Goal: Task Accomplishment & Management: Complete application form

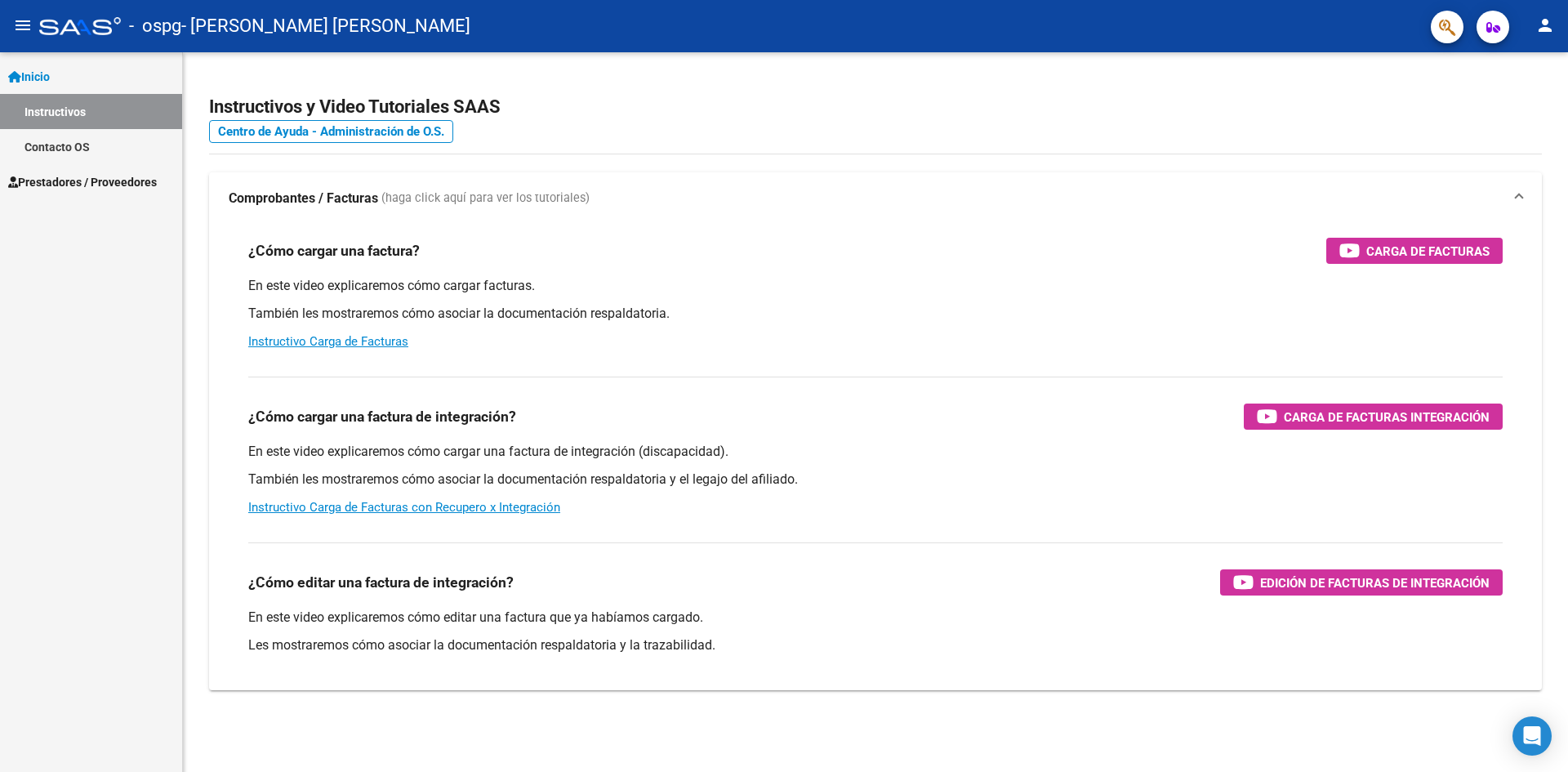
click at [72, 191] on link "Prestadores / Proveedores" at bounding box center [91, 182] width 183 height 35
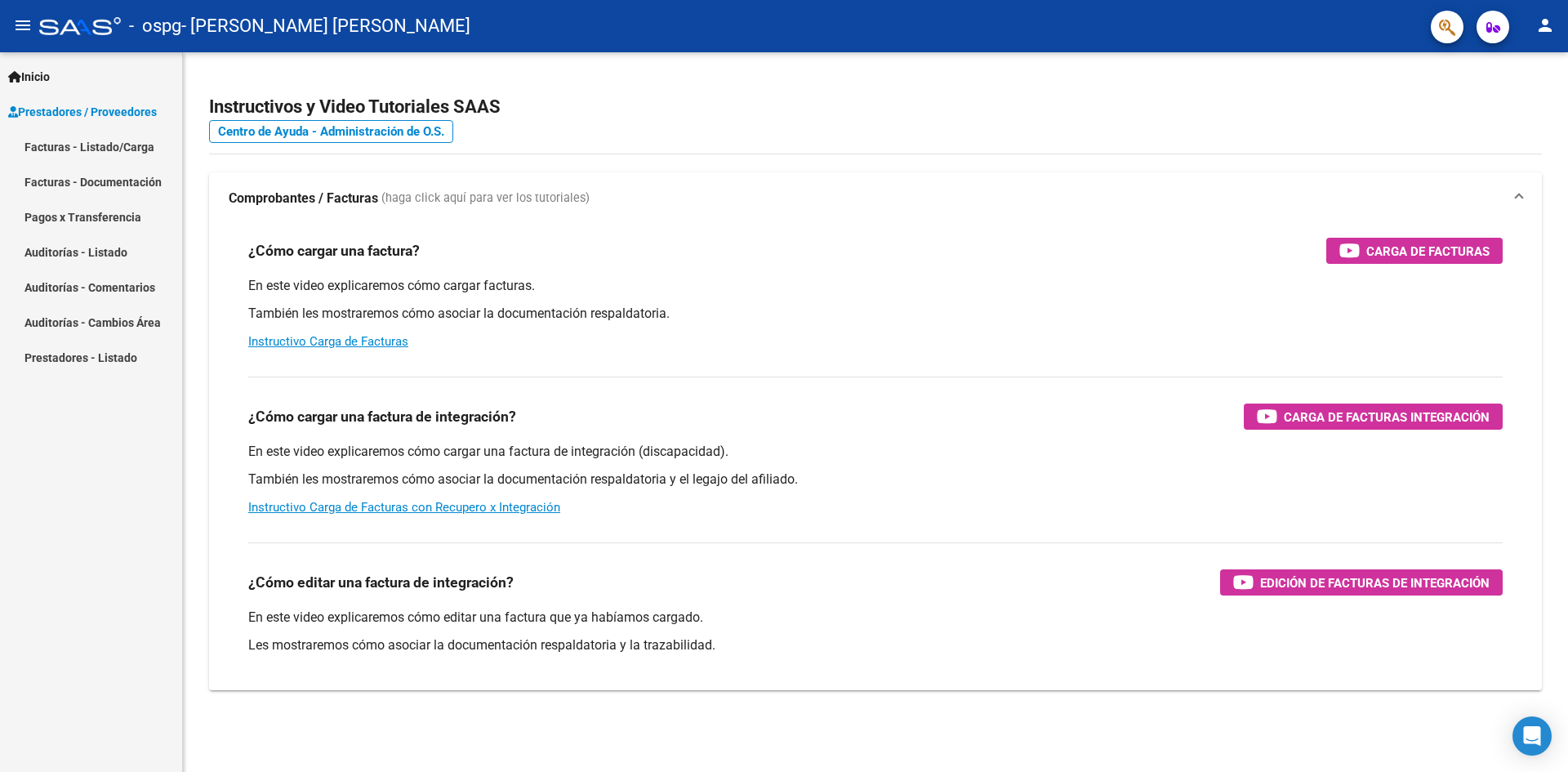
click at [107, 145] on link "Facturas - Listado/Carga" at bounding box center [91, 147] width 183 height 35
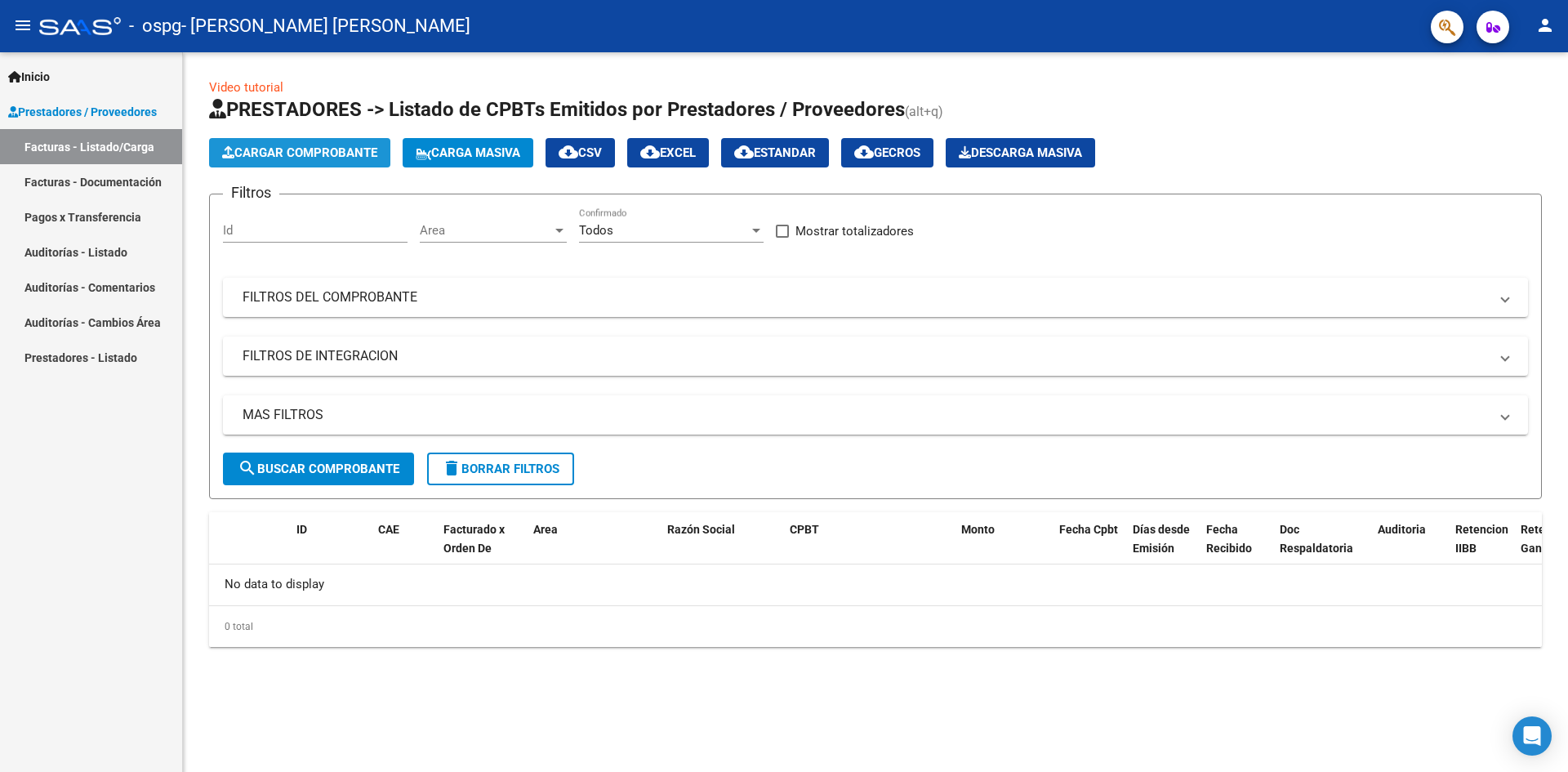
click at [326, 153] on span "Cargar Comprobante" at bounding box center [299, 153] width 155 height 15
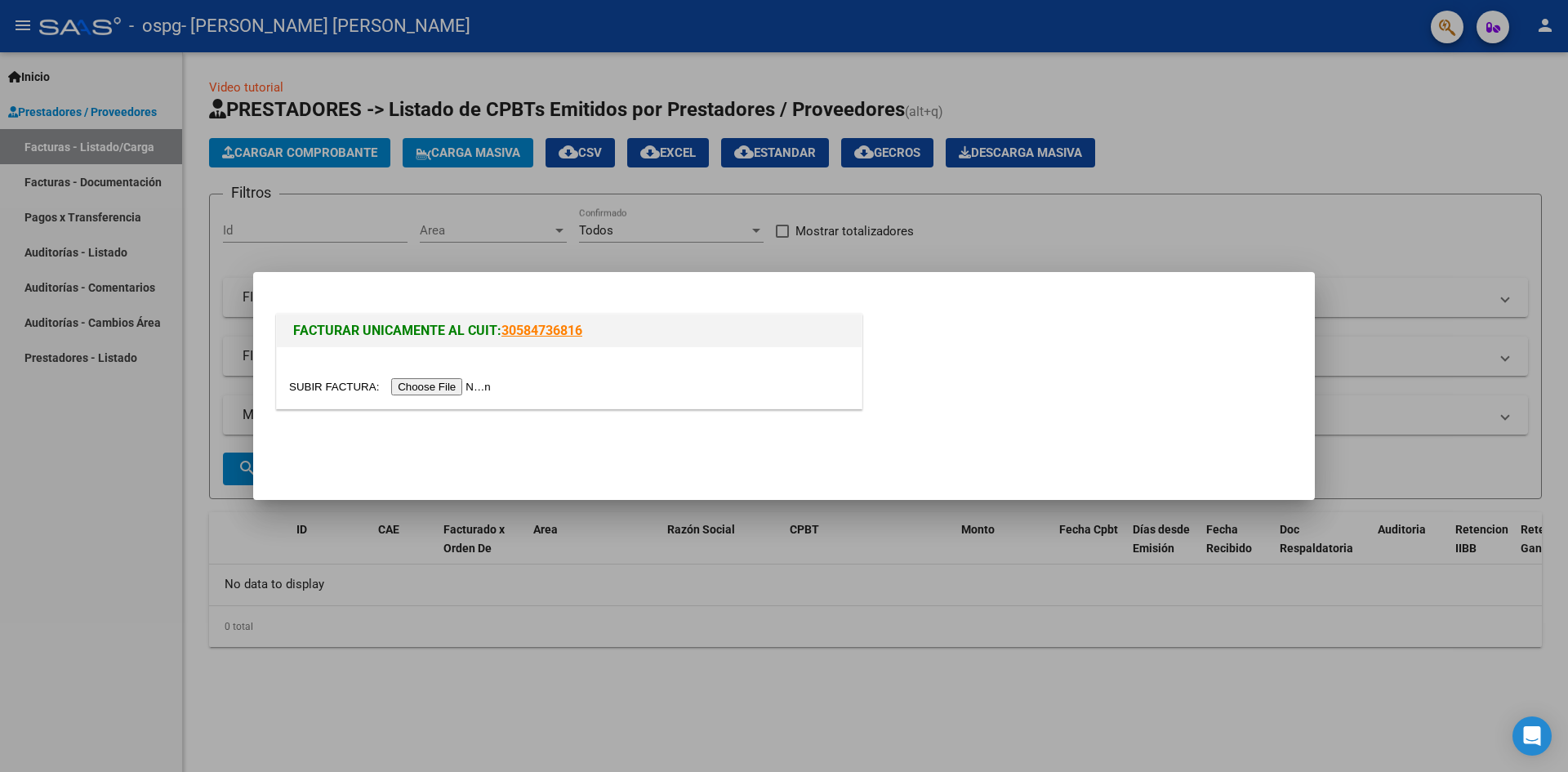
click at [455, 383] on input "file" at bounding box center [392, 387] width 207 height 17
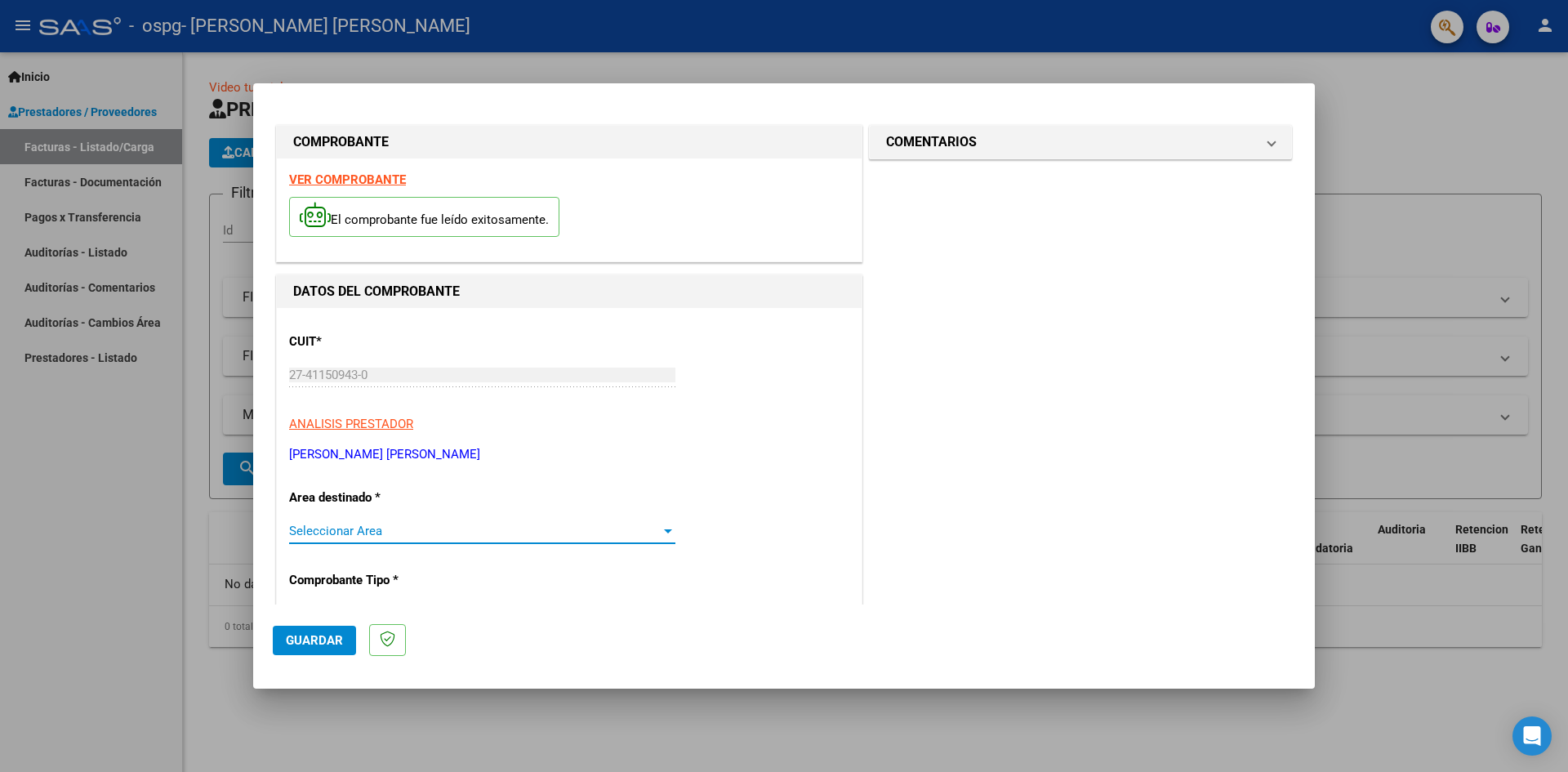
click at [464, 528] on span "Seleccionar Area" at bounding box center [475, 531] width 372 height 15
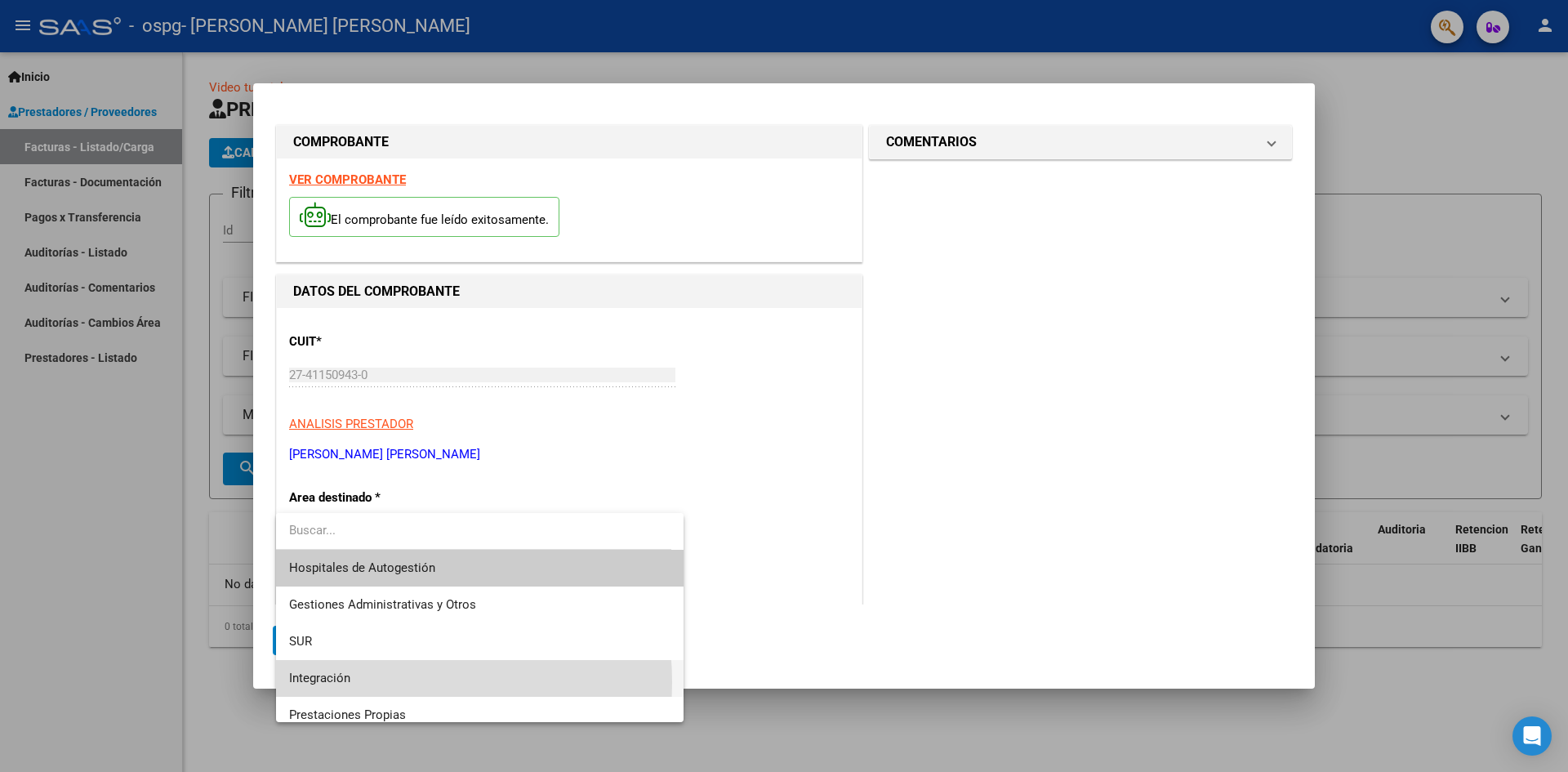
click at [373, 682] on span "Integración" at bounding box center [480, 678] width 382 height 37
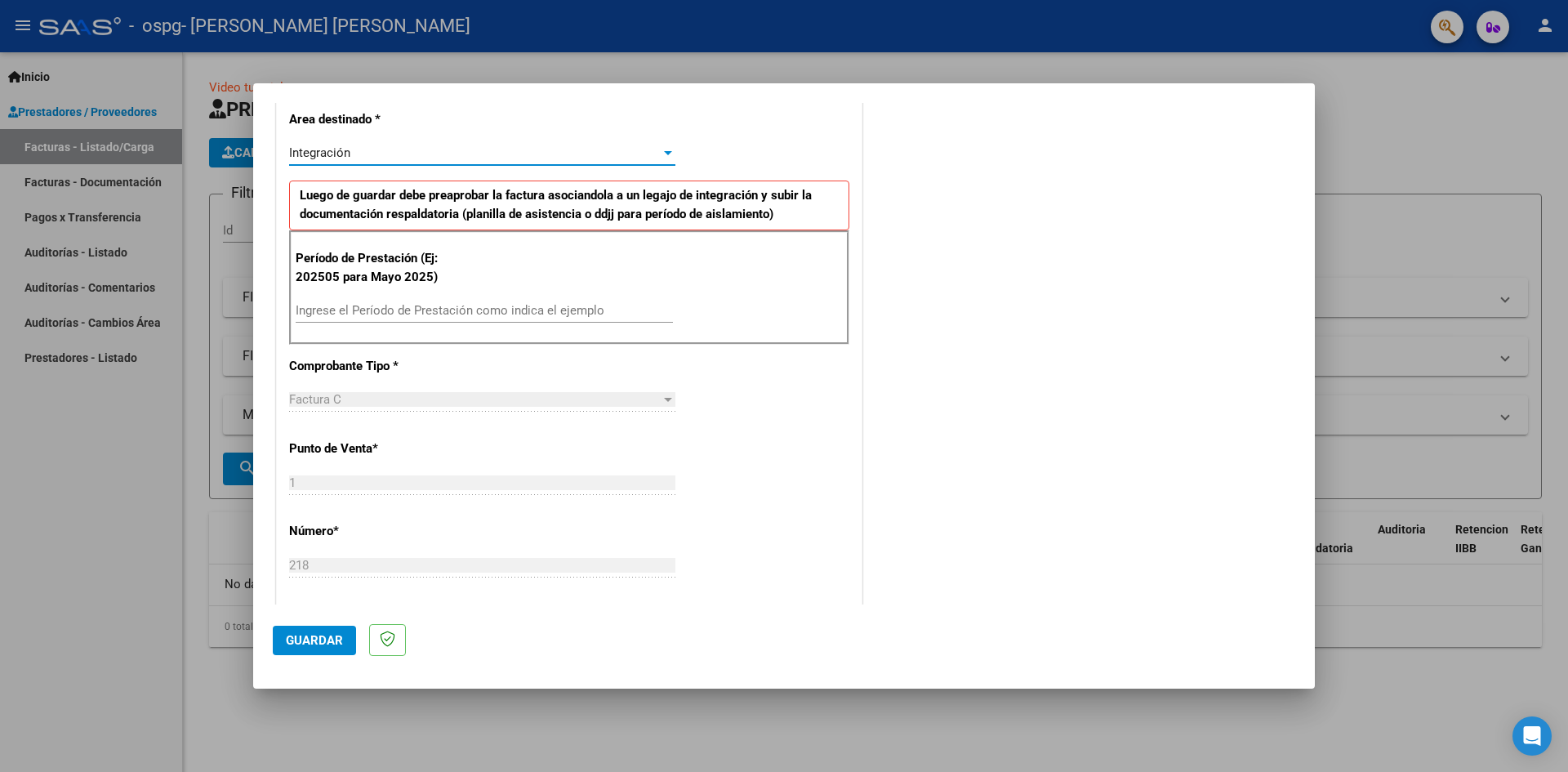
scroll to position [409, 0]
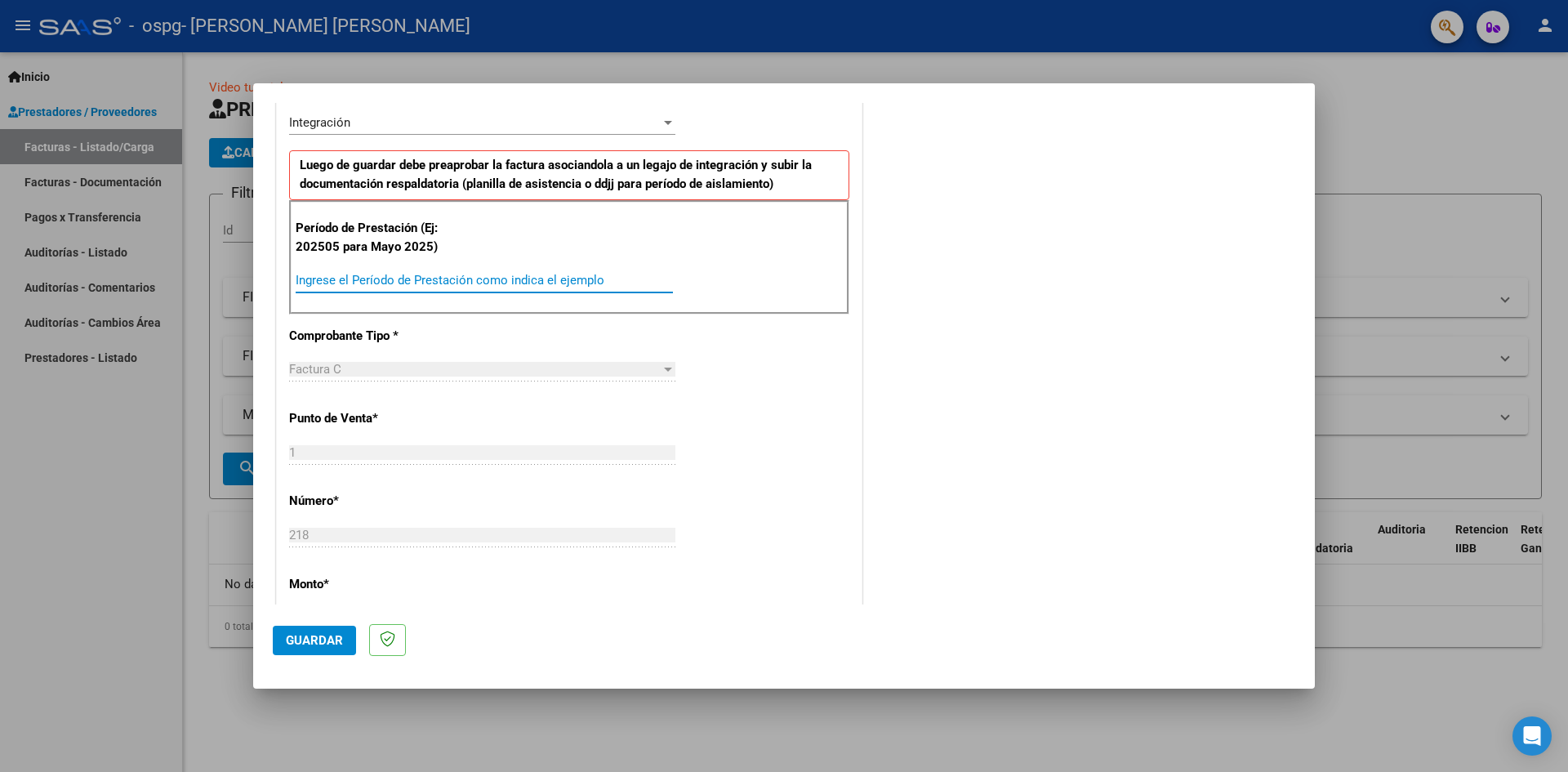
click at [388, 275] on input "Ingrese el Período de Prestación como indica el ejemplo" at bounding box center [484, 280] width 378 height 15
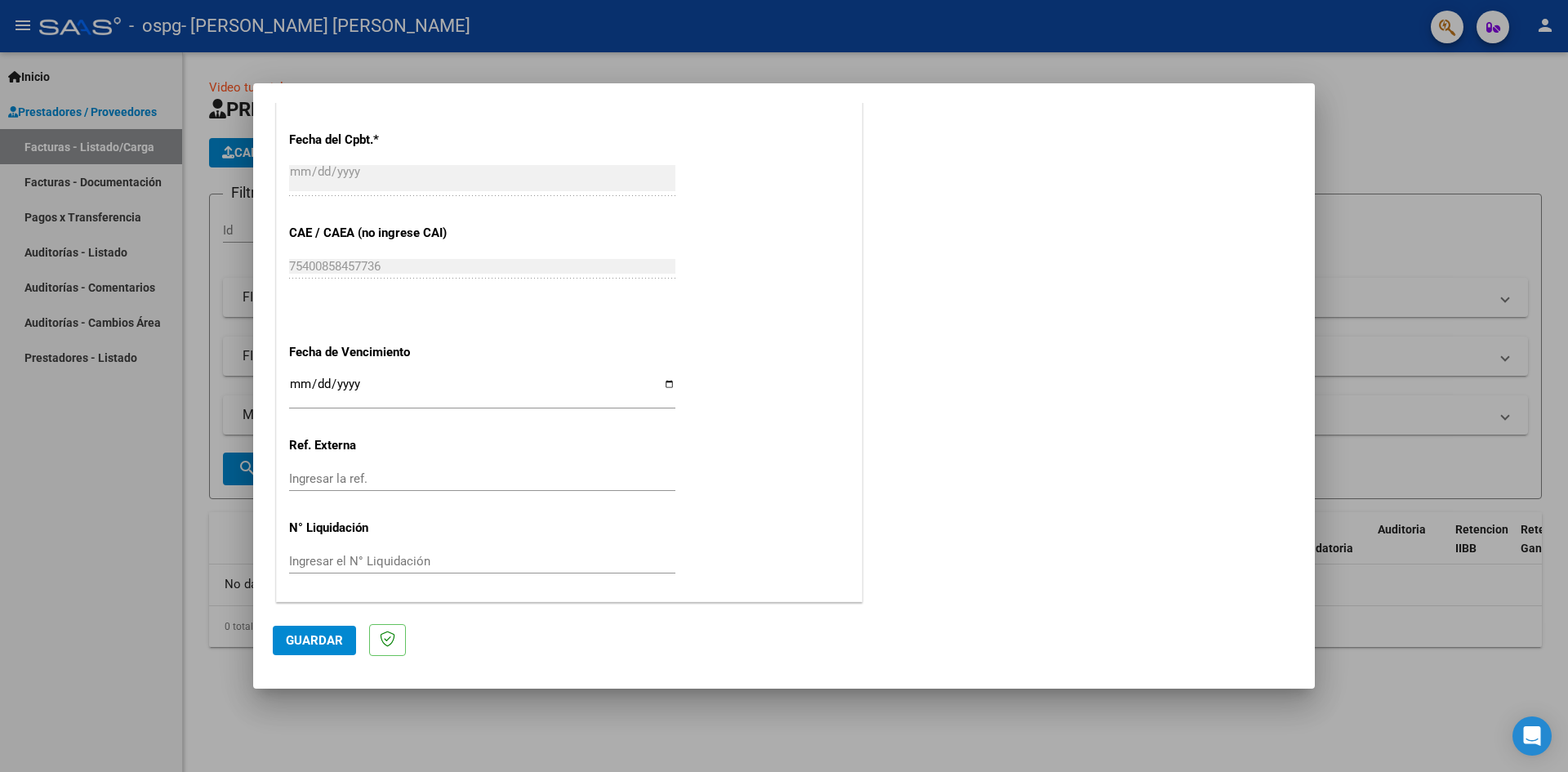
scroll to position [936, 0]
type input "202507"
click at [664, 383] on input "Ingresar la fecha" at bounding box center [481, 389] width 386 height 26
type input "[DATE]"
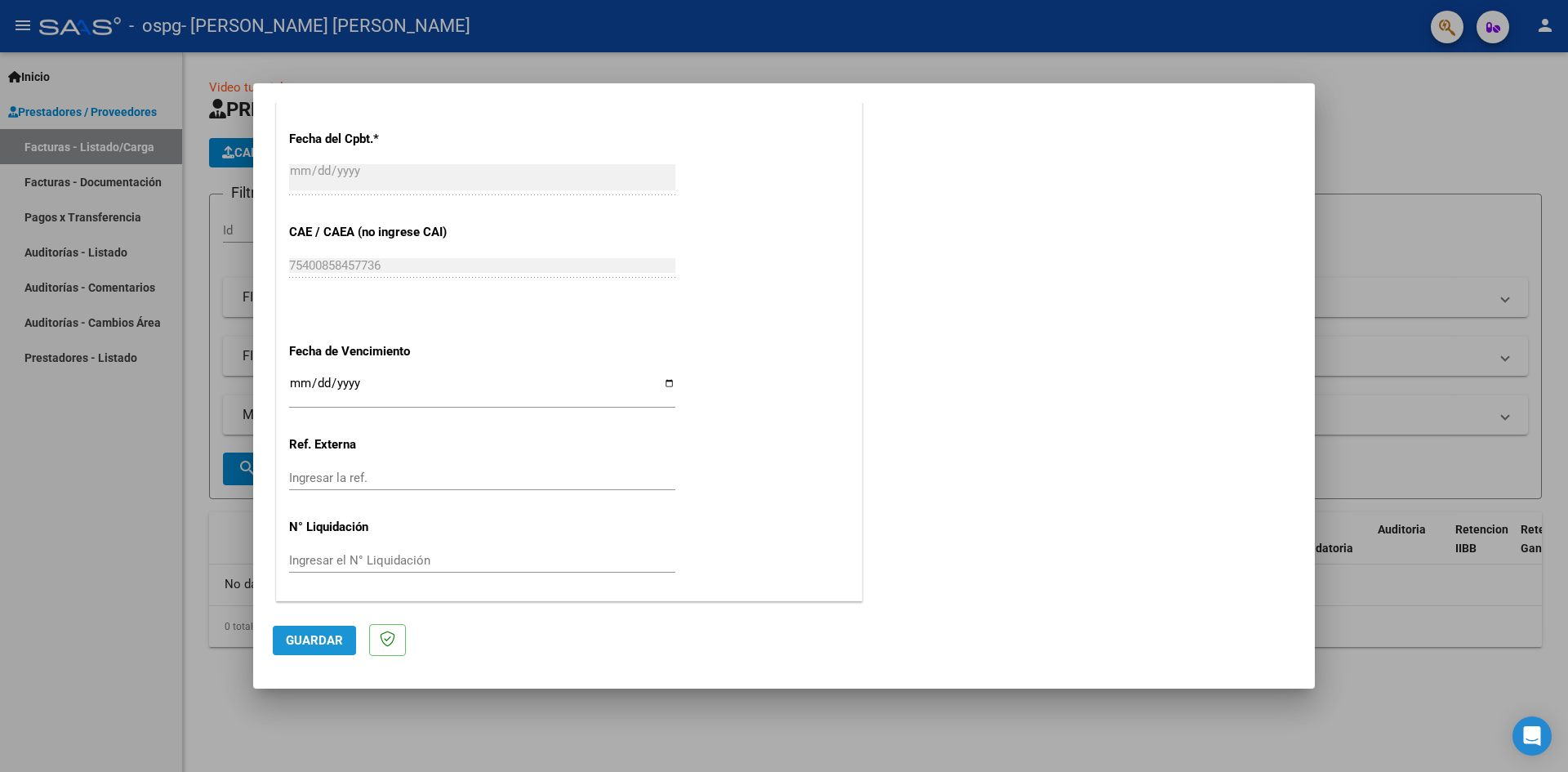
click at [317, 648] on button "Guardar" at bounding box center [314, 640] width 83 height 29
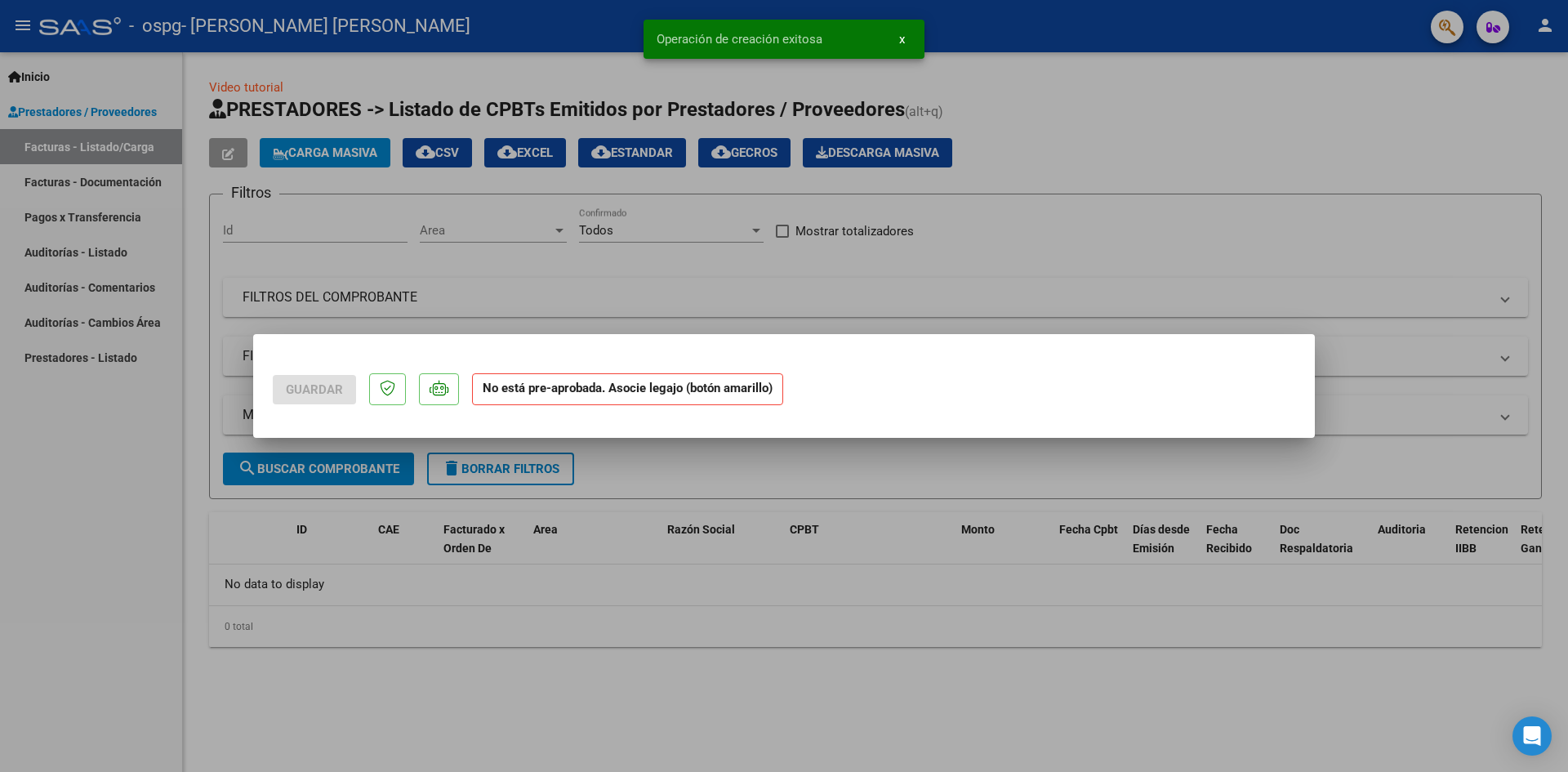
scroll to position [0, 0]
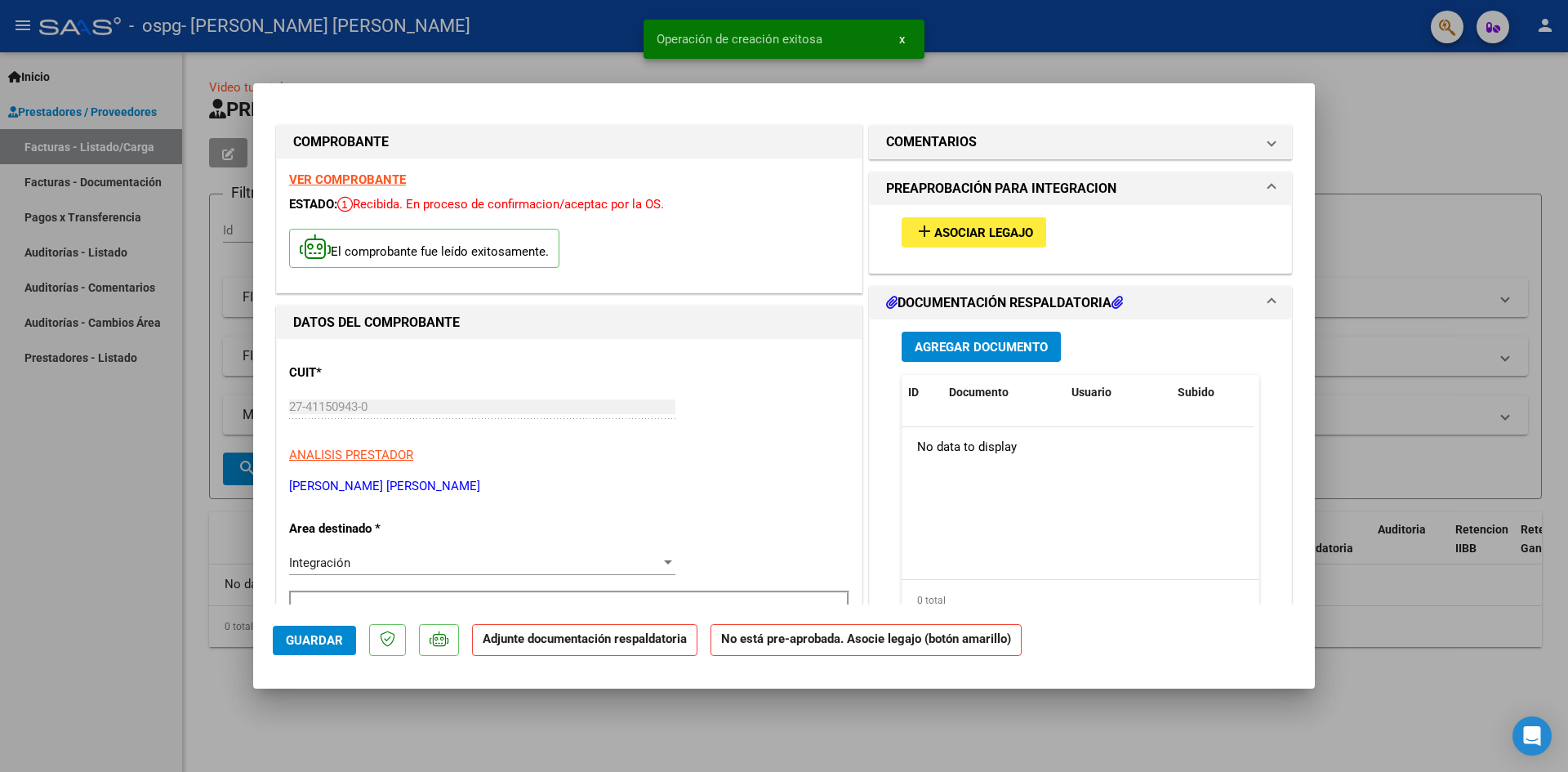
click at [1012, 214] on div "add Asociar Legajo" at bounding box center [1080, 232] width 383 height 54
click at [1014, 225] on span "Asociar Legajo" at bounding box center [984, 233] width 99 height 15
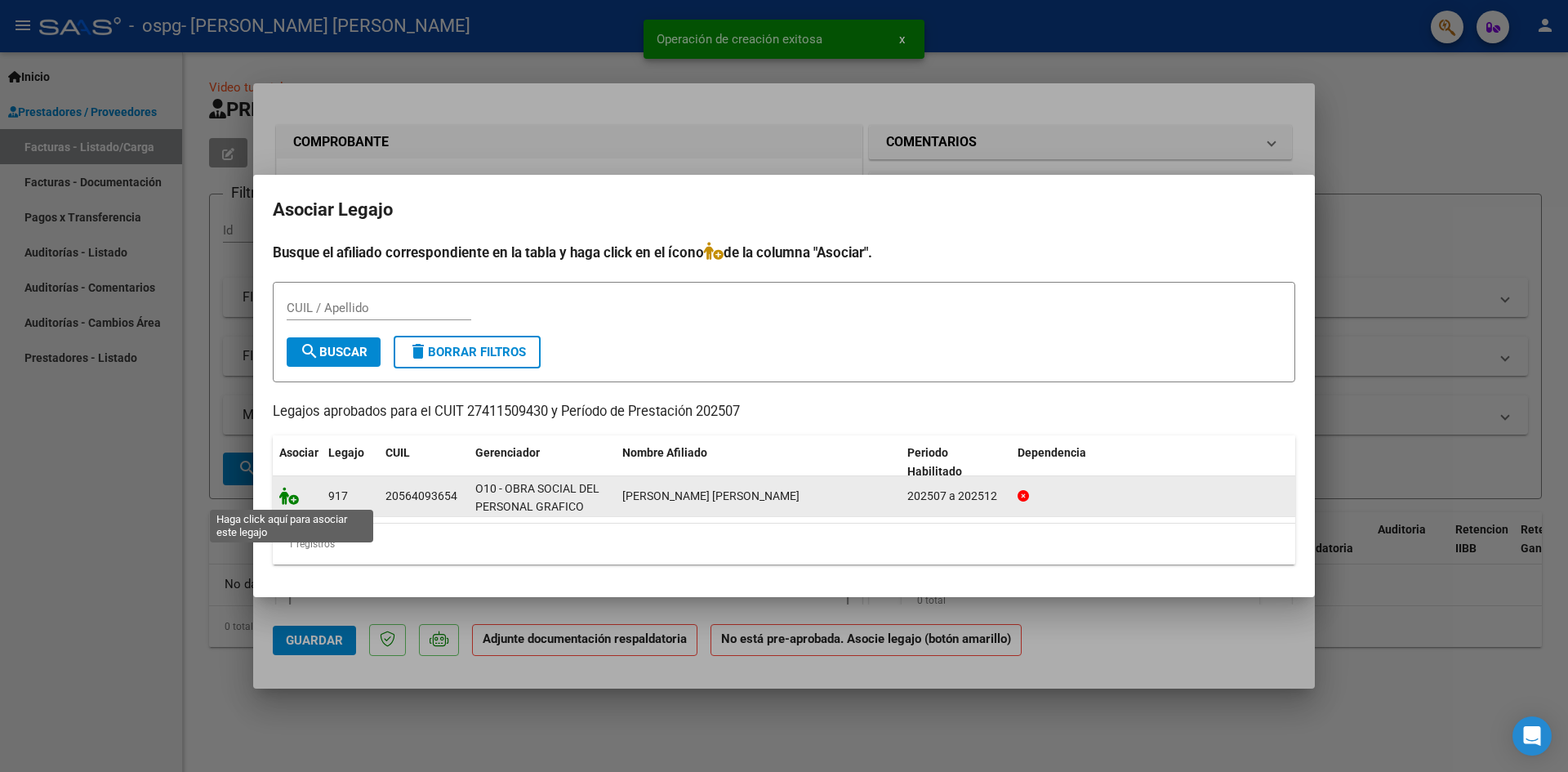
click at [285, 495] on icon at bounding box center [289, 495] width 19 height 18
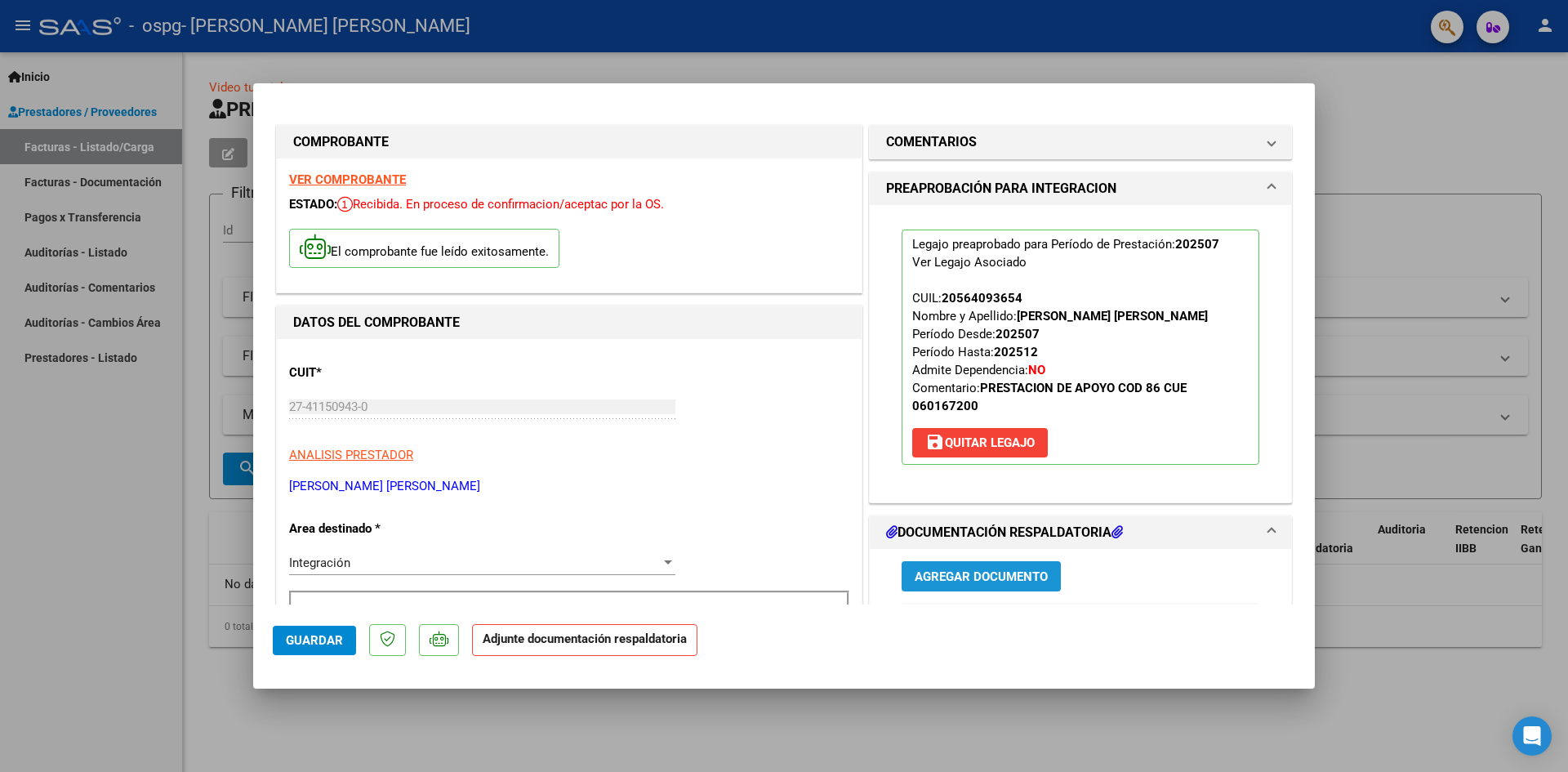
click at [1005, 585] on button "Agregar Documento" at bounding box center [981, 576] width 159 height 30
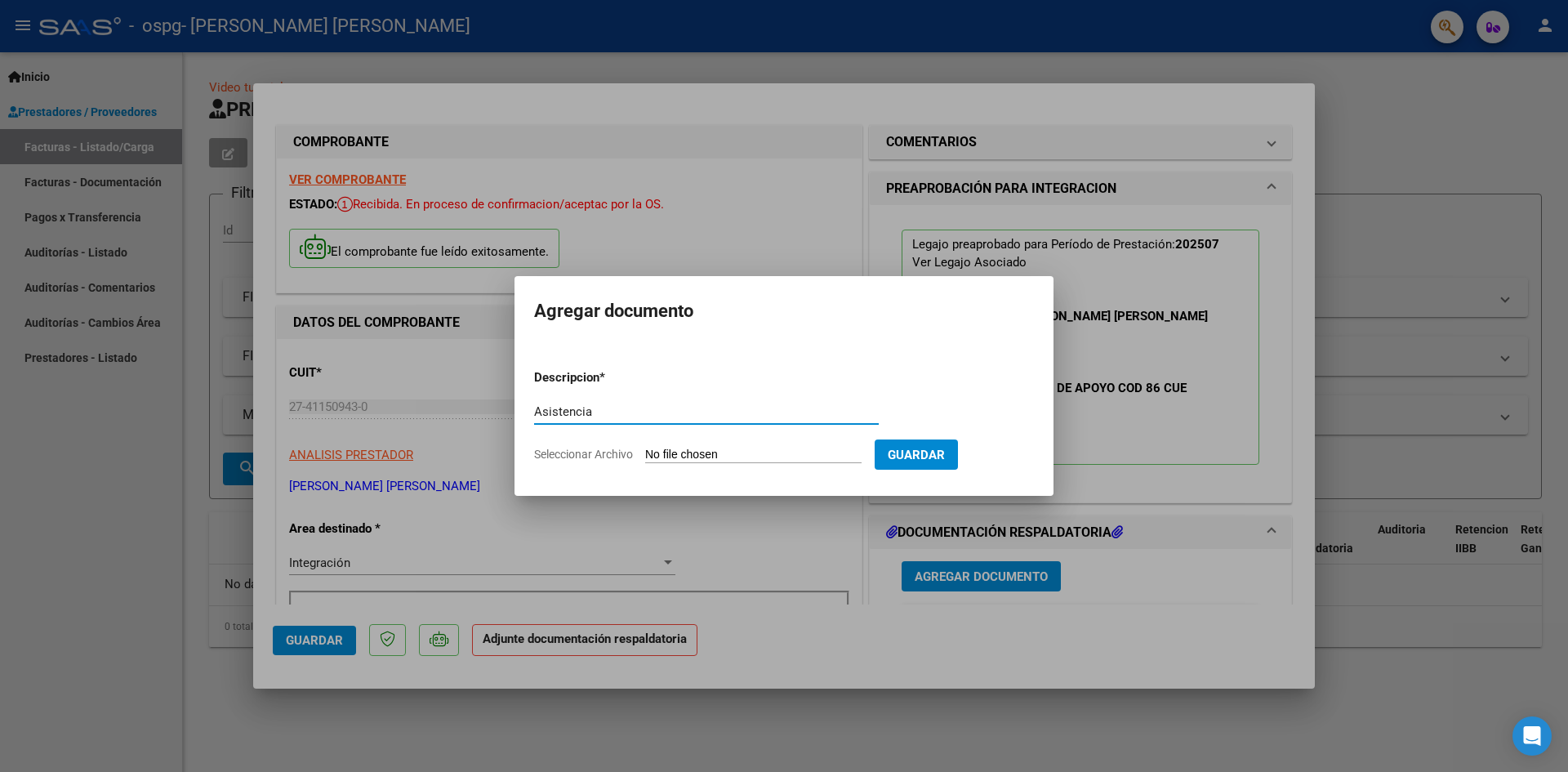
type input "Asistencia"
click at [653, 450] on input "Seleccionar Archivo" at bounding box center [753, 455] width 217 height 16
type input "C:\fakepath\[PERSON_NAME] JULIO.pdf"
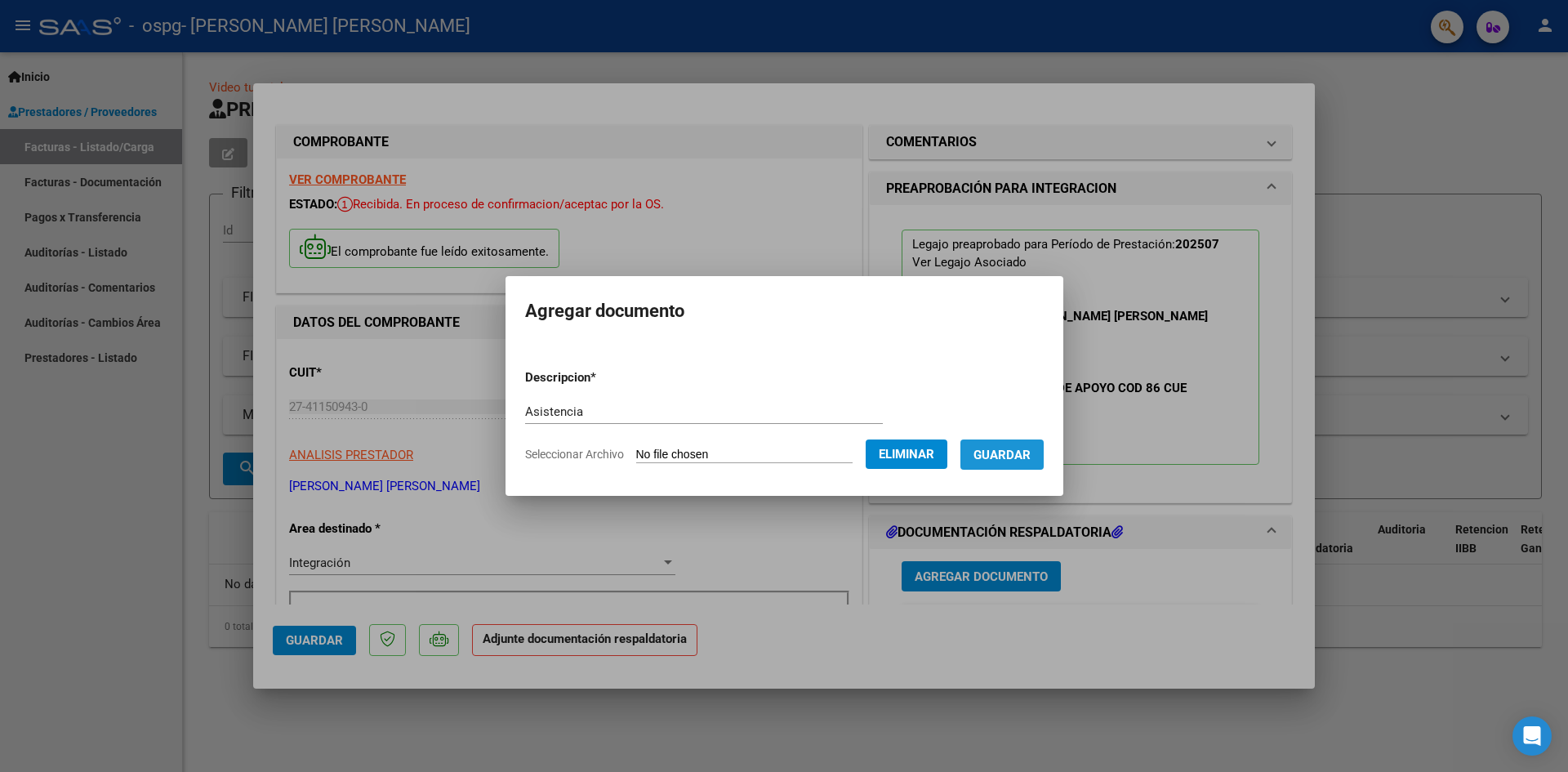
click at [1025, 455] on span "Guardar" at bounding box center [1002, 455] width 57 height 15
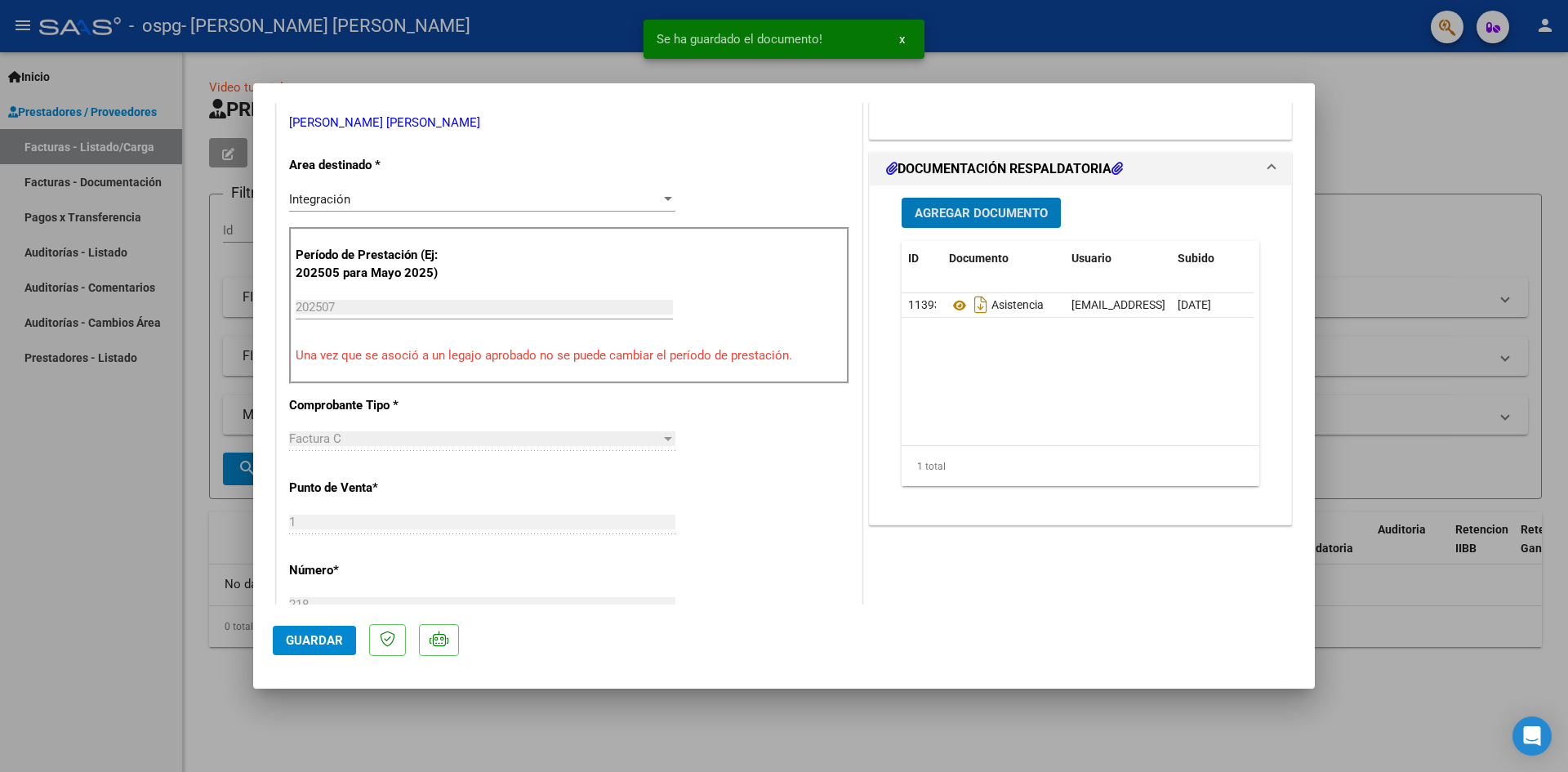
scroll to position [409, 0]
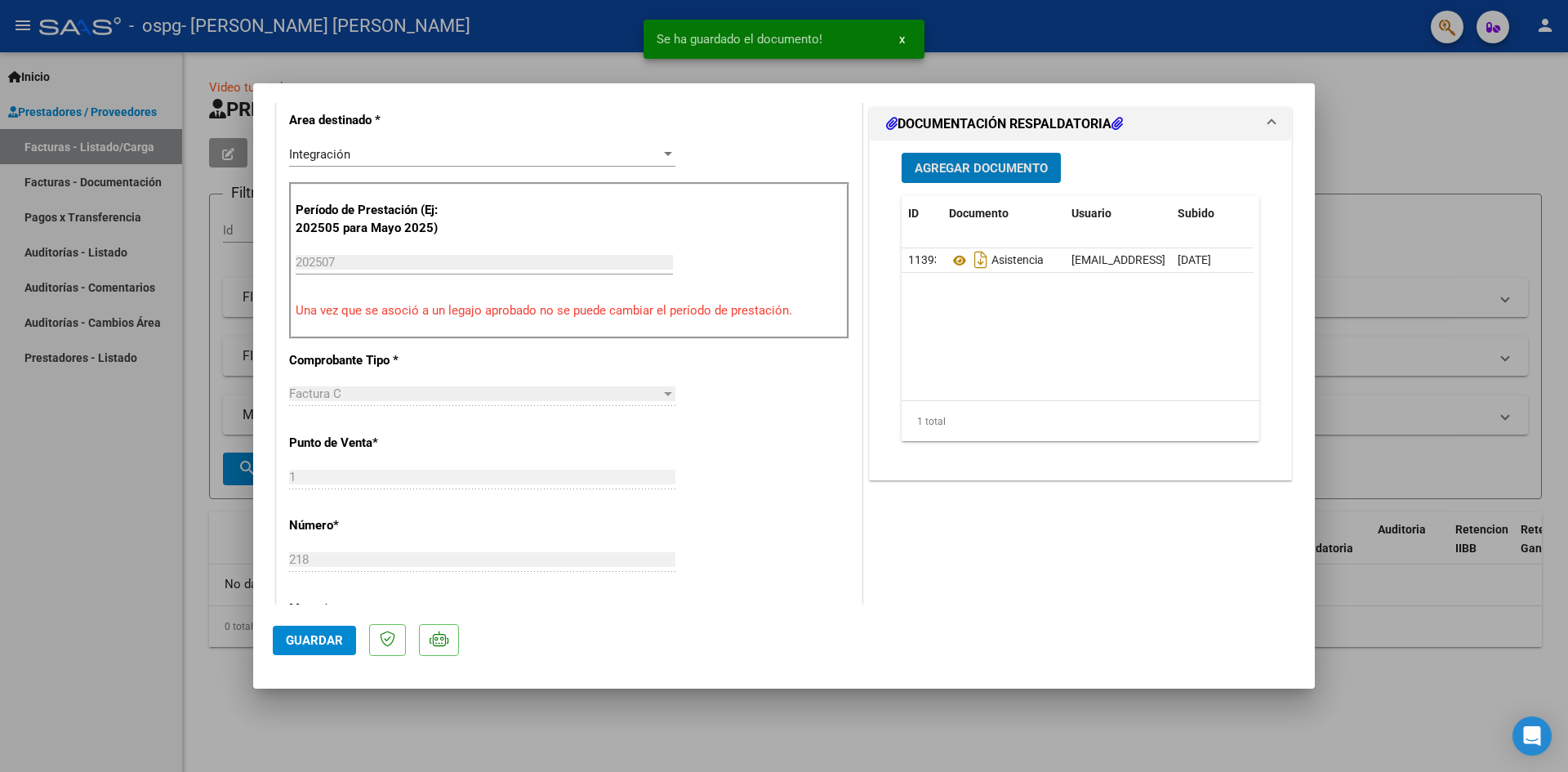
click at [319, 636] on span "Guardar" at bounding box center [314, 641] width 57 height 15
click at [294, 636] on span "Guardar" at bounding box center [314, 641] width 57 height 15
click at [116, 512] on div at bounding box center [784, 386] width 1568 height 772
type input "$ 0,00"
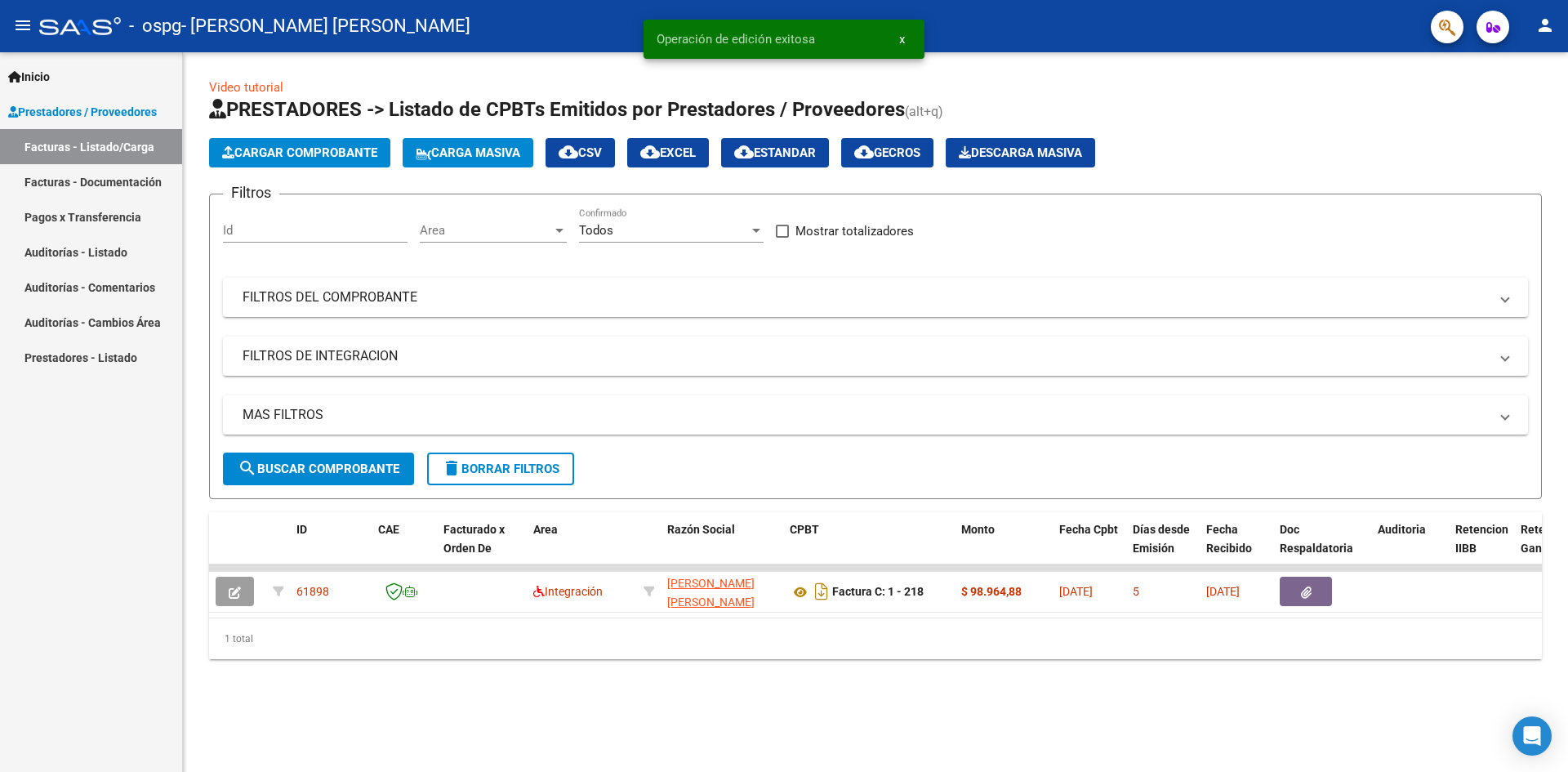
click at [285, 152] on span "Cargar Comprobante" at bounding box center [299, 153] width 155 height 15
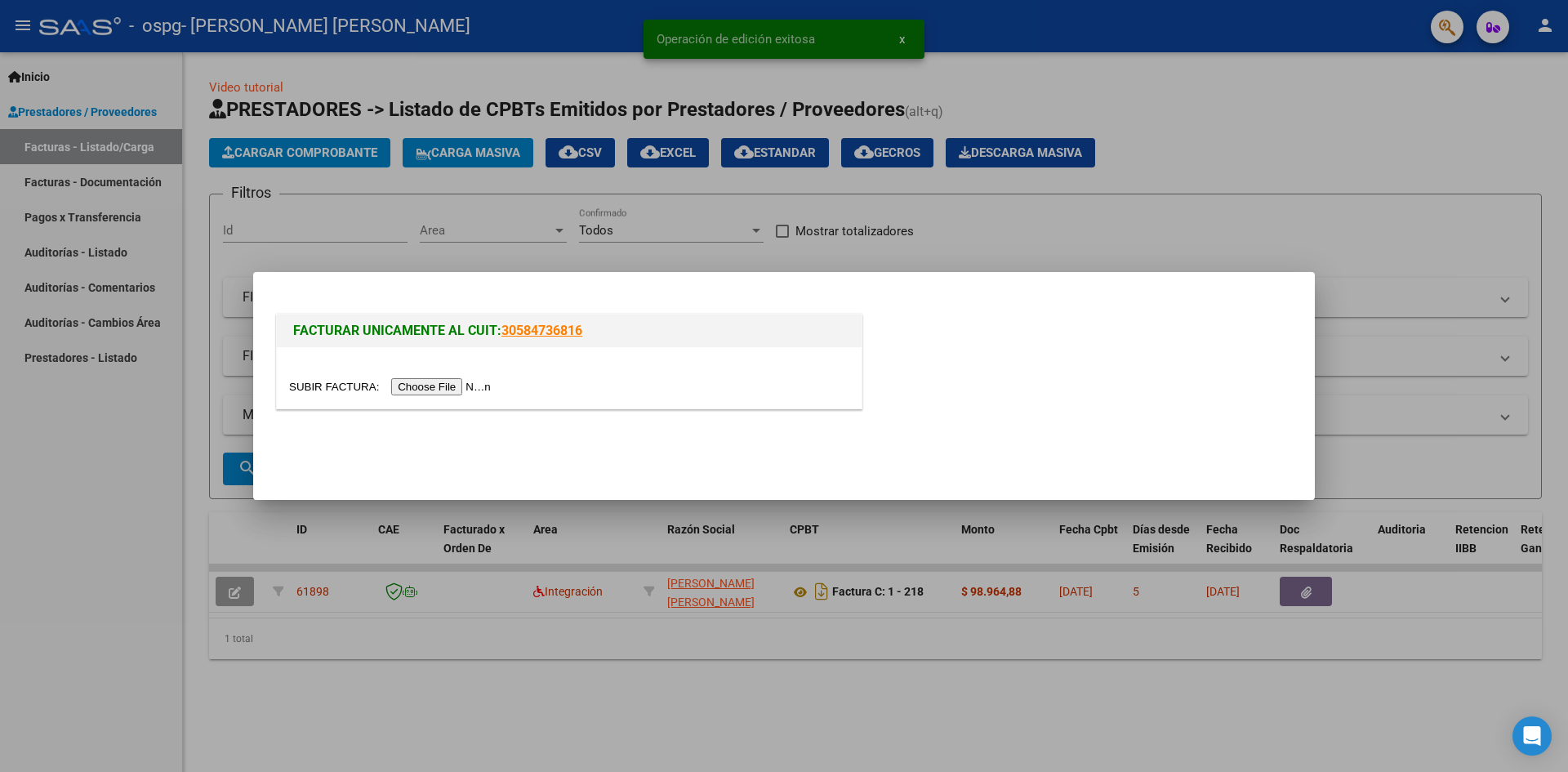
click at [473, 381] on input "file" at bounding box center [392, 387] width 207 height 17
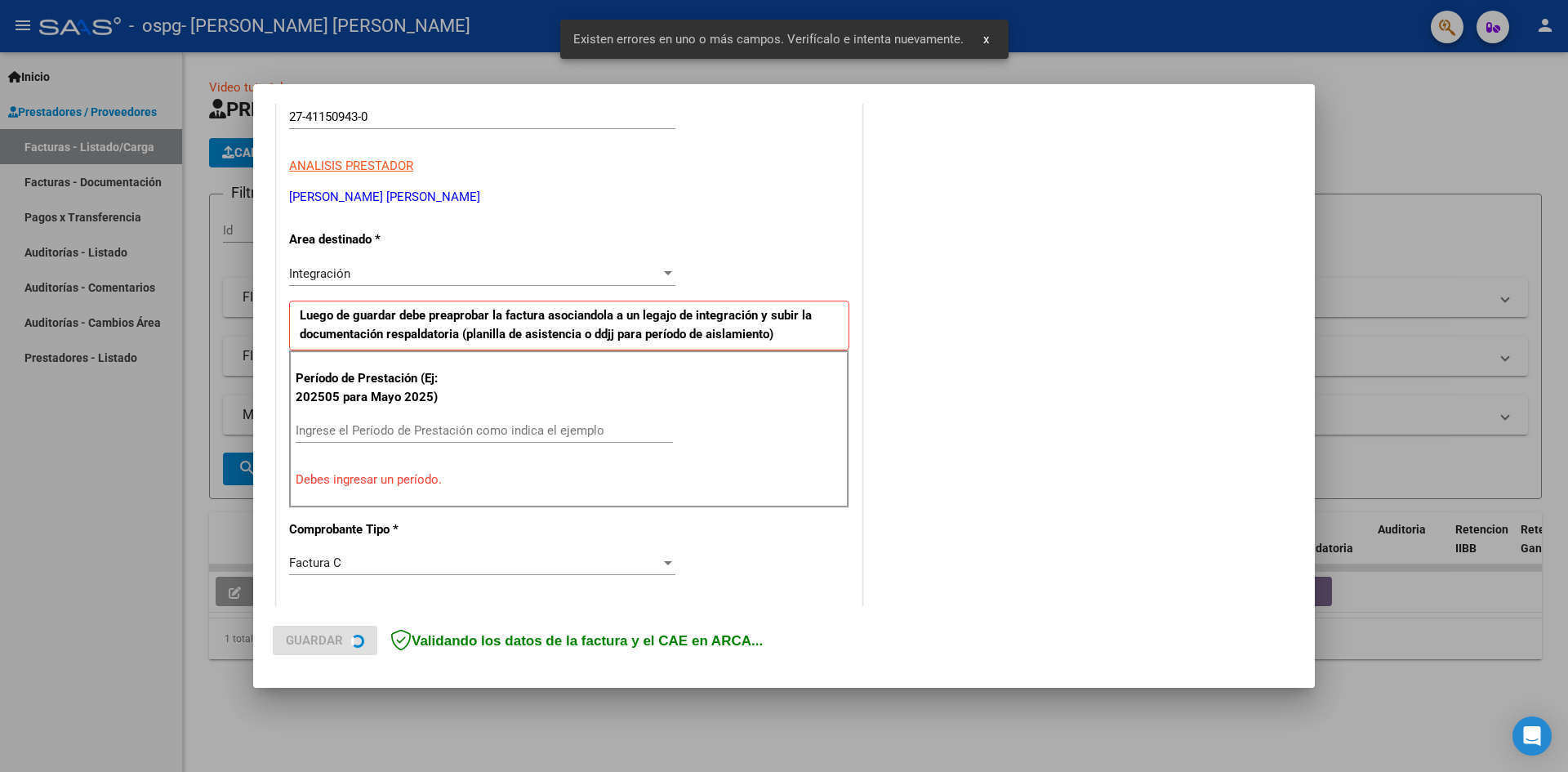
scroll to position [287, 0]
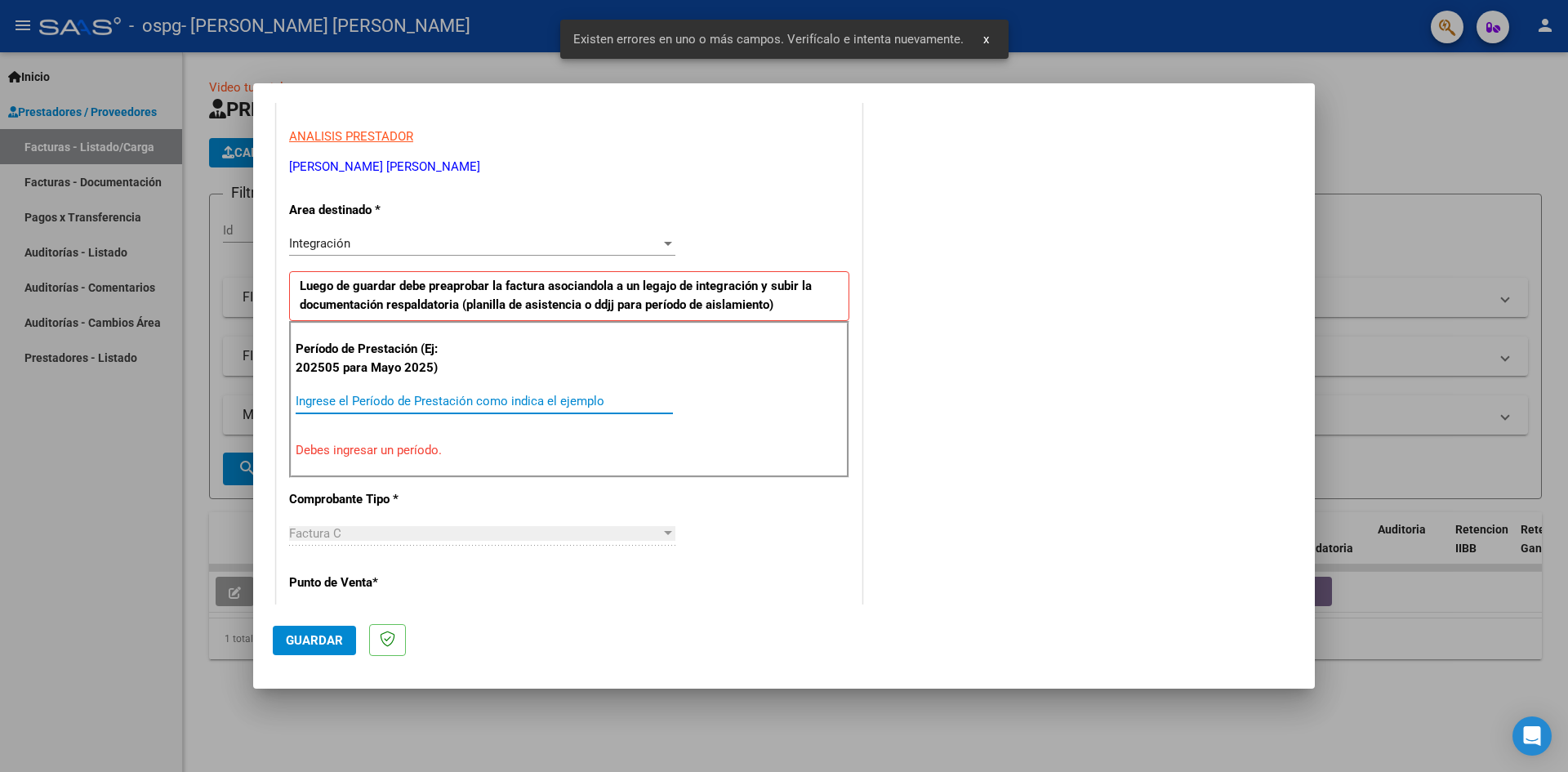
click at [339, 404] on input "Ingrese el Período de Prestación como indica el ejemplo" at bounding box center [484, 401] width 378 height 15
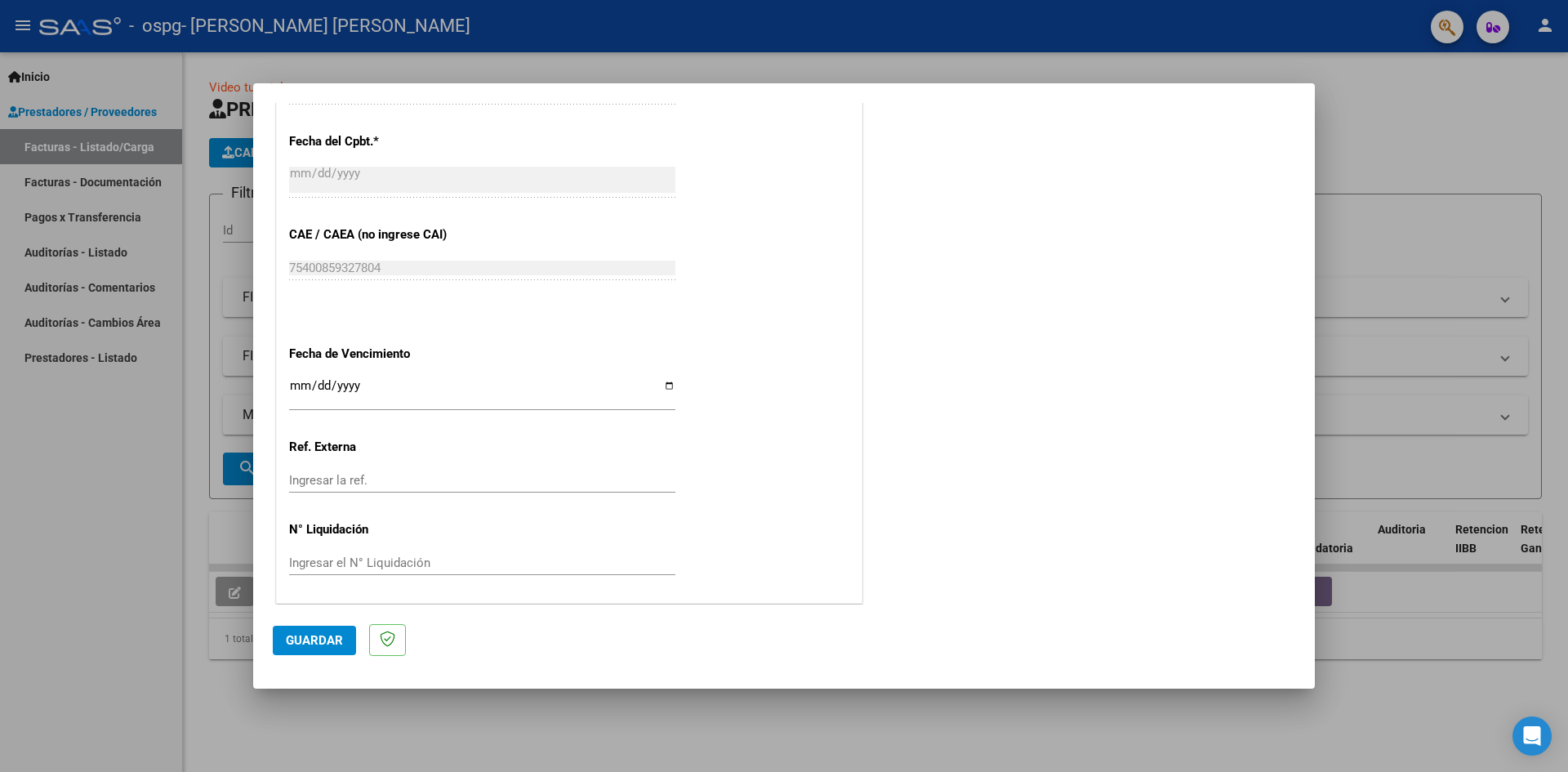
scroll to position [936, 0]
type input "202508"
click at [670, 382] on input "Ingresar la fecha" at bounding box center [481, 389] width 386 height 26
type input "[DATE]"
click at [297, 642] on span "Guardar" at bounding box center [314, 641] width 57 height 15
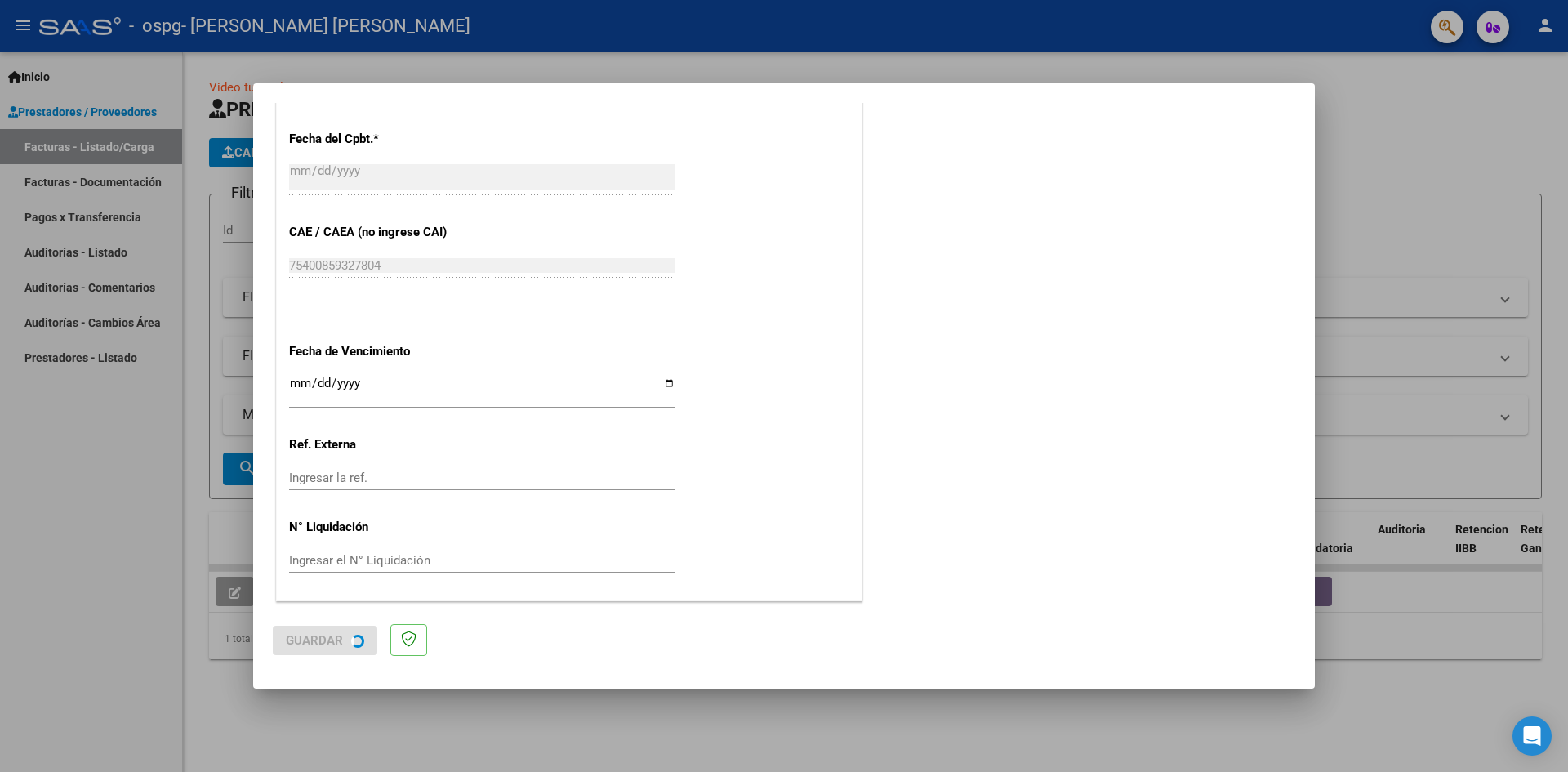
scroll to position [0, 0]
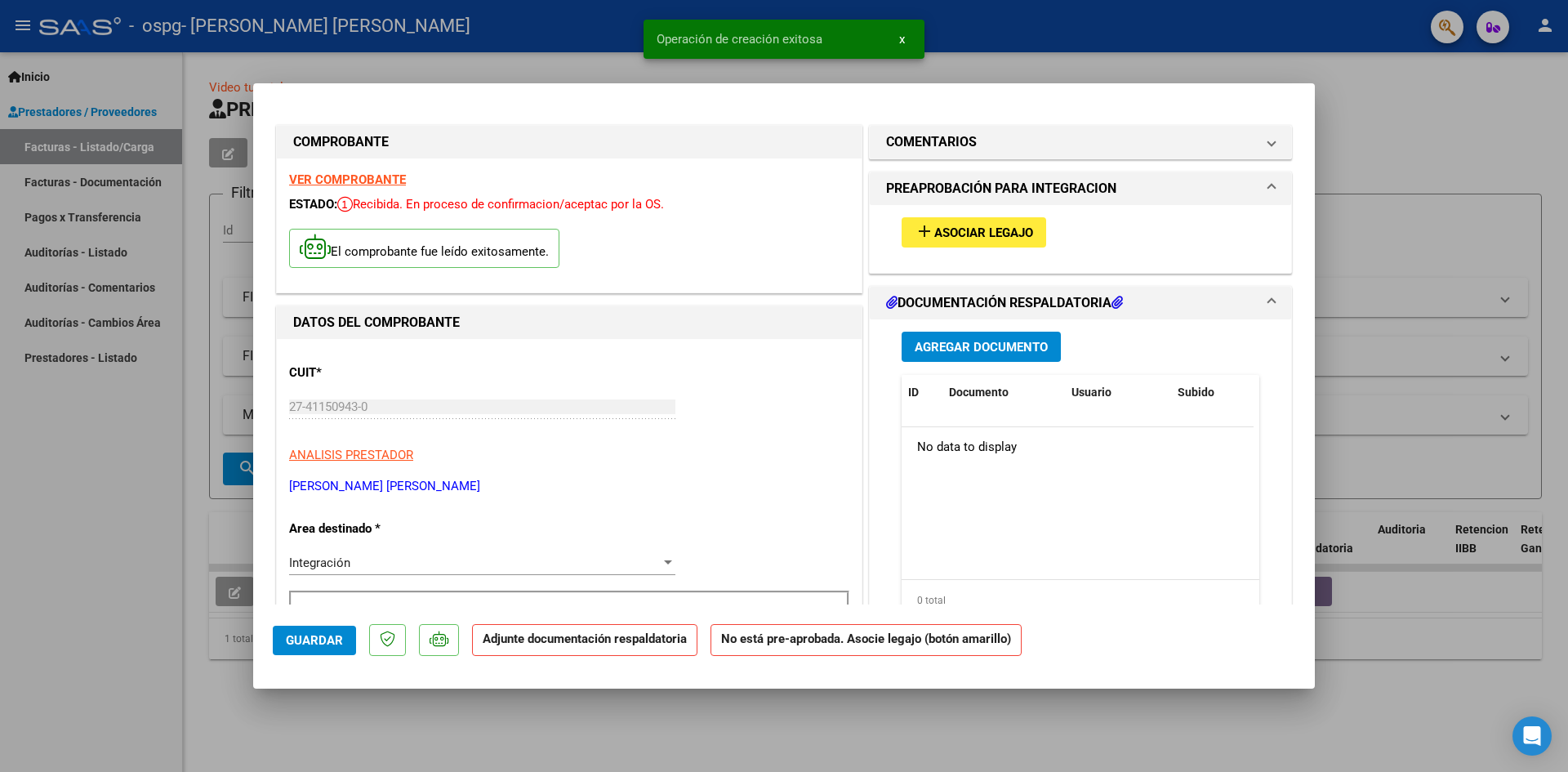
click at [986, 234] on span "Asociar Legajo" at bounding box center [984, 233] width 99 height 15
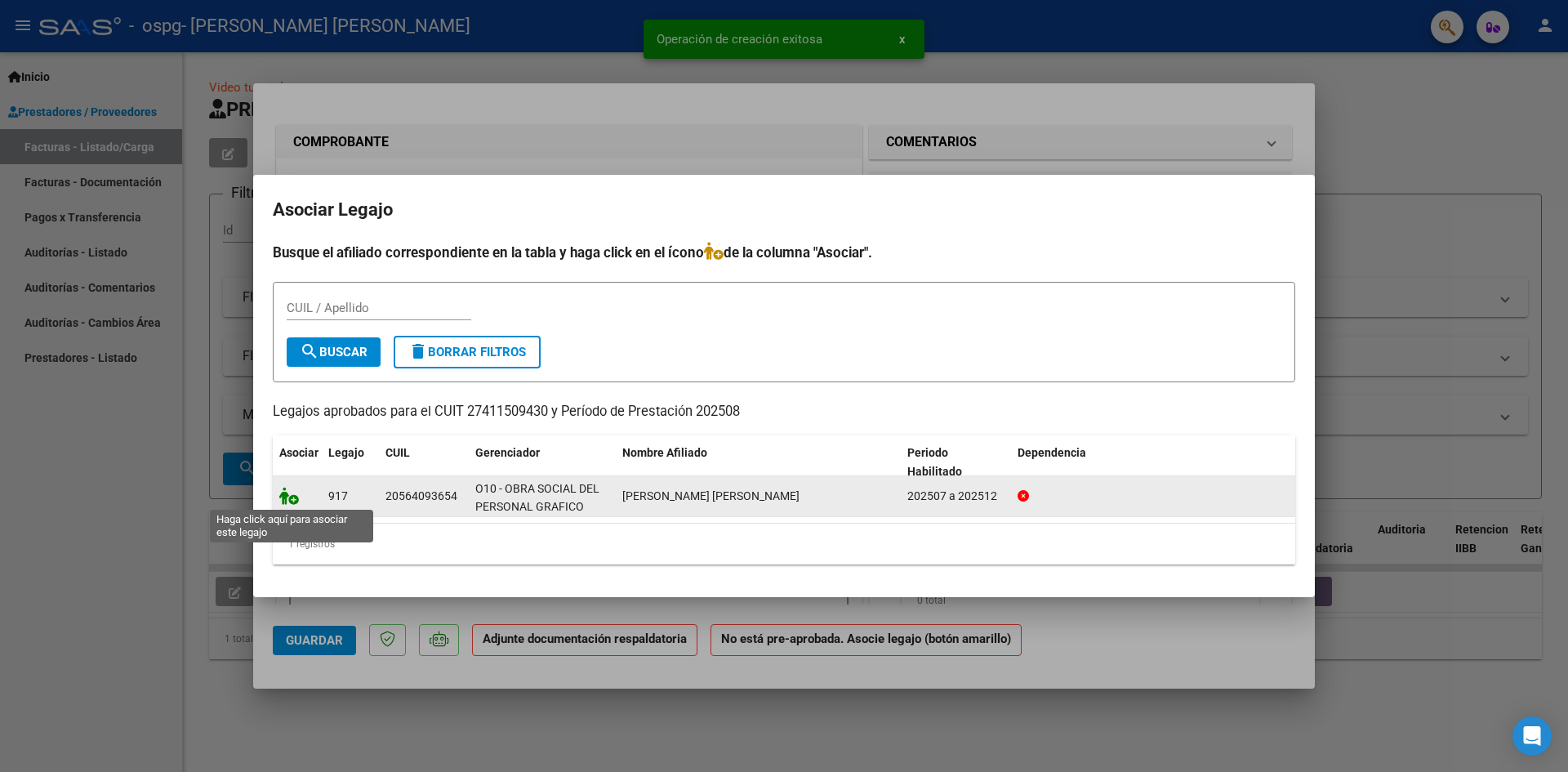
click at [287, 493] on icon at bounding box center [289, 495] width 19 height 18
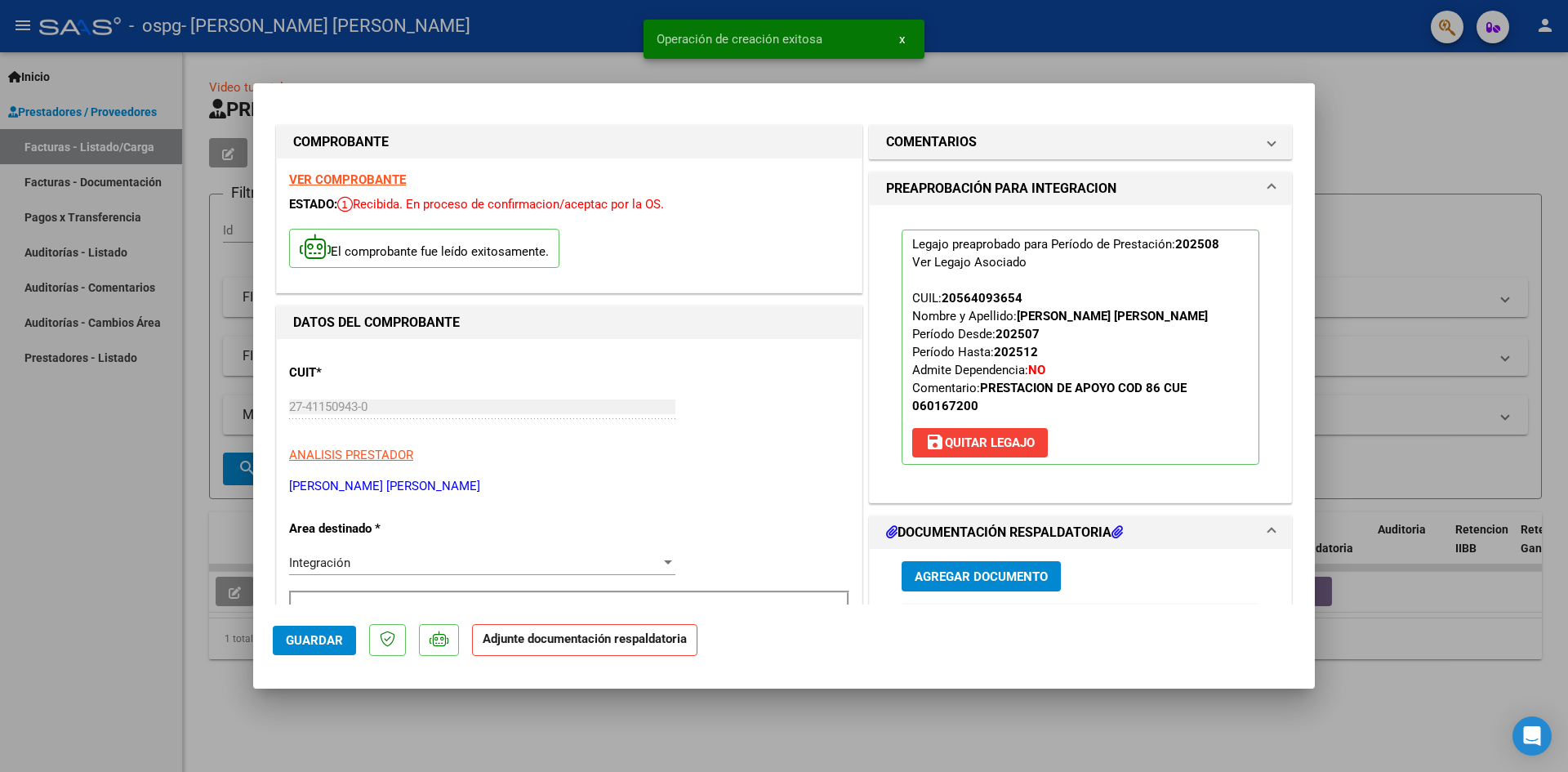
click at [946, 574] on span "Agregar Documento" at bounding box center [981, 577] width 133 height 15
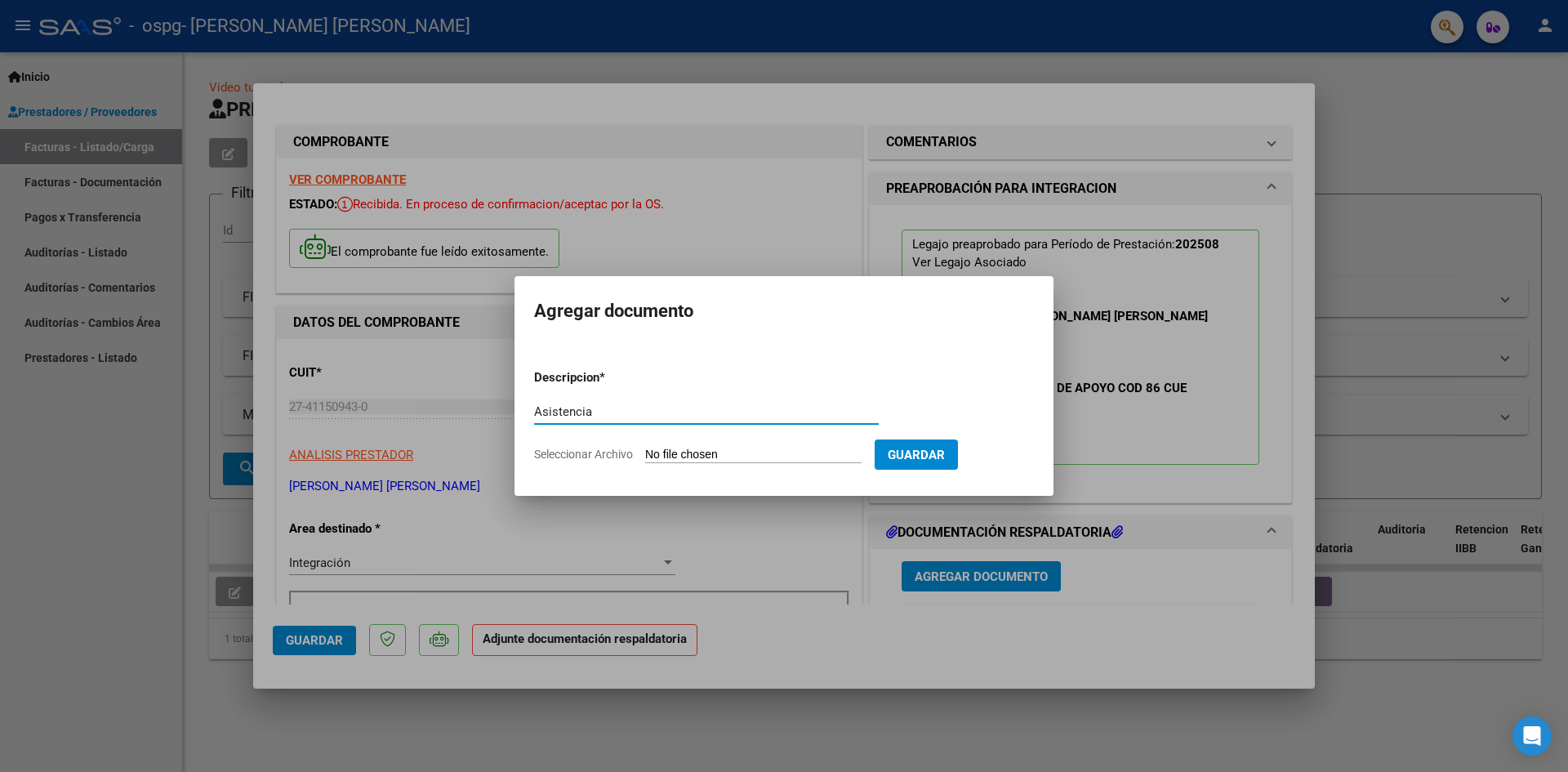
type input "Asistencia"
click at [702, 457] on input "Seleccionar Archivo" at bounding box center [753, 455] width 217 height 16
type input "C:\fakepath\[PERSON_NAME] AGOSTO_.pdf"
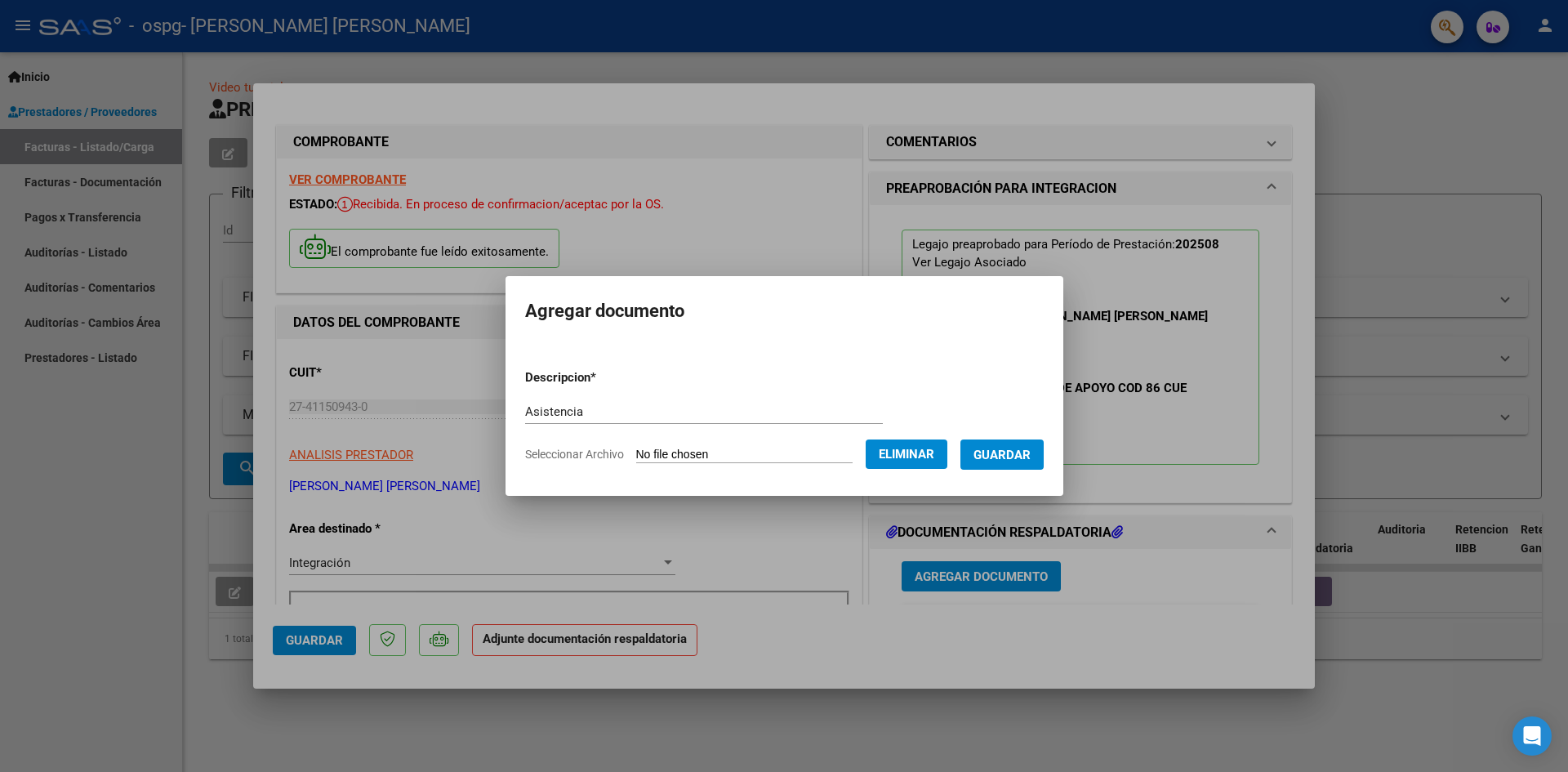
click at [1013, 454] on span "Guardar" at bounding box center [1002, 455] width 57 height 15
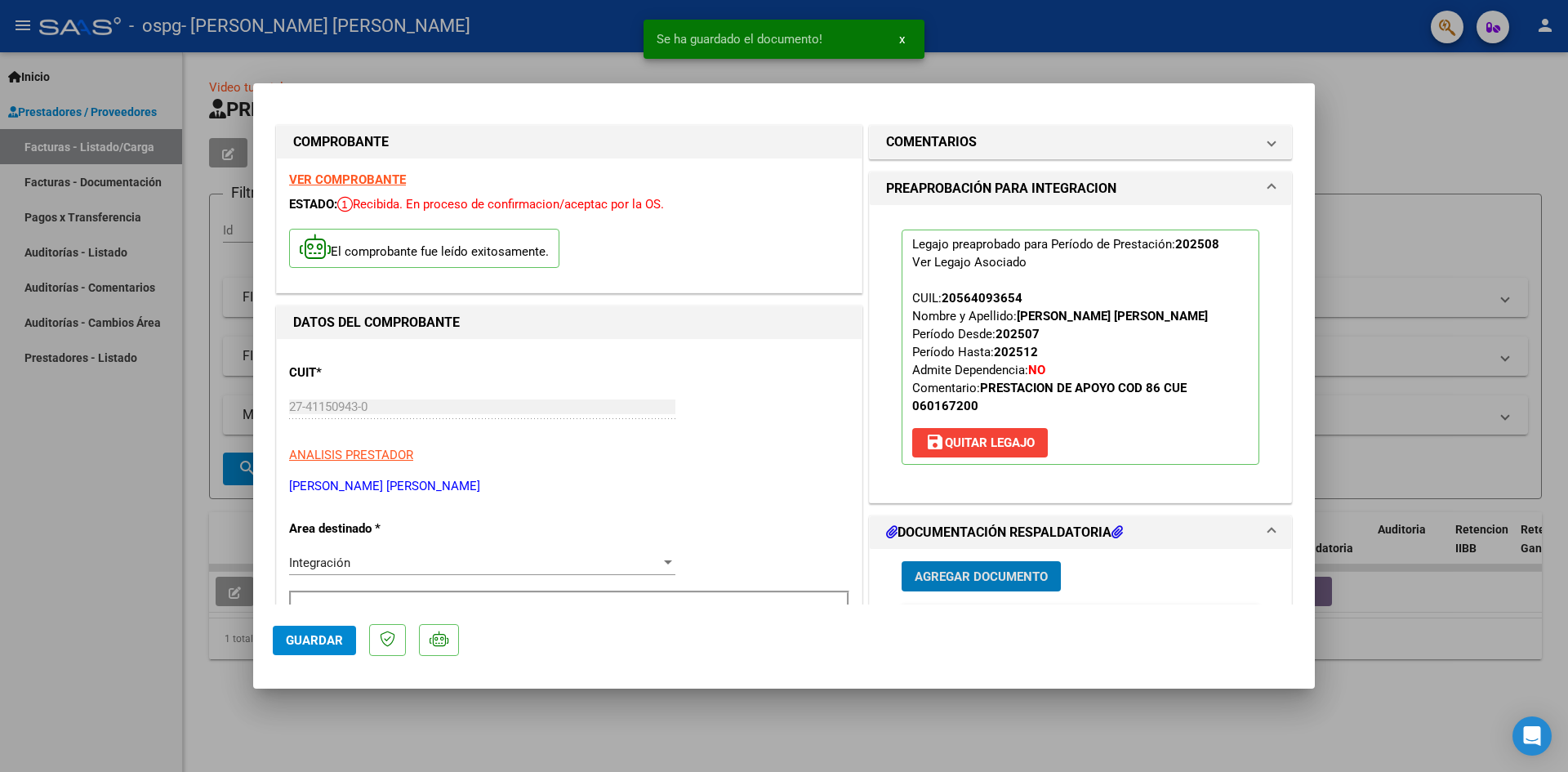
click at [338, 643] on span "Guardar" at bounding box center [314, 641] width 57 height 15
click at [301, 645] on span "Guardar" at bounding box center [314, 641] width 57 height 15
click at [173, 558] on div at bounding box center [784, 386] width 1568 height 772
type input "$ 0,00"
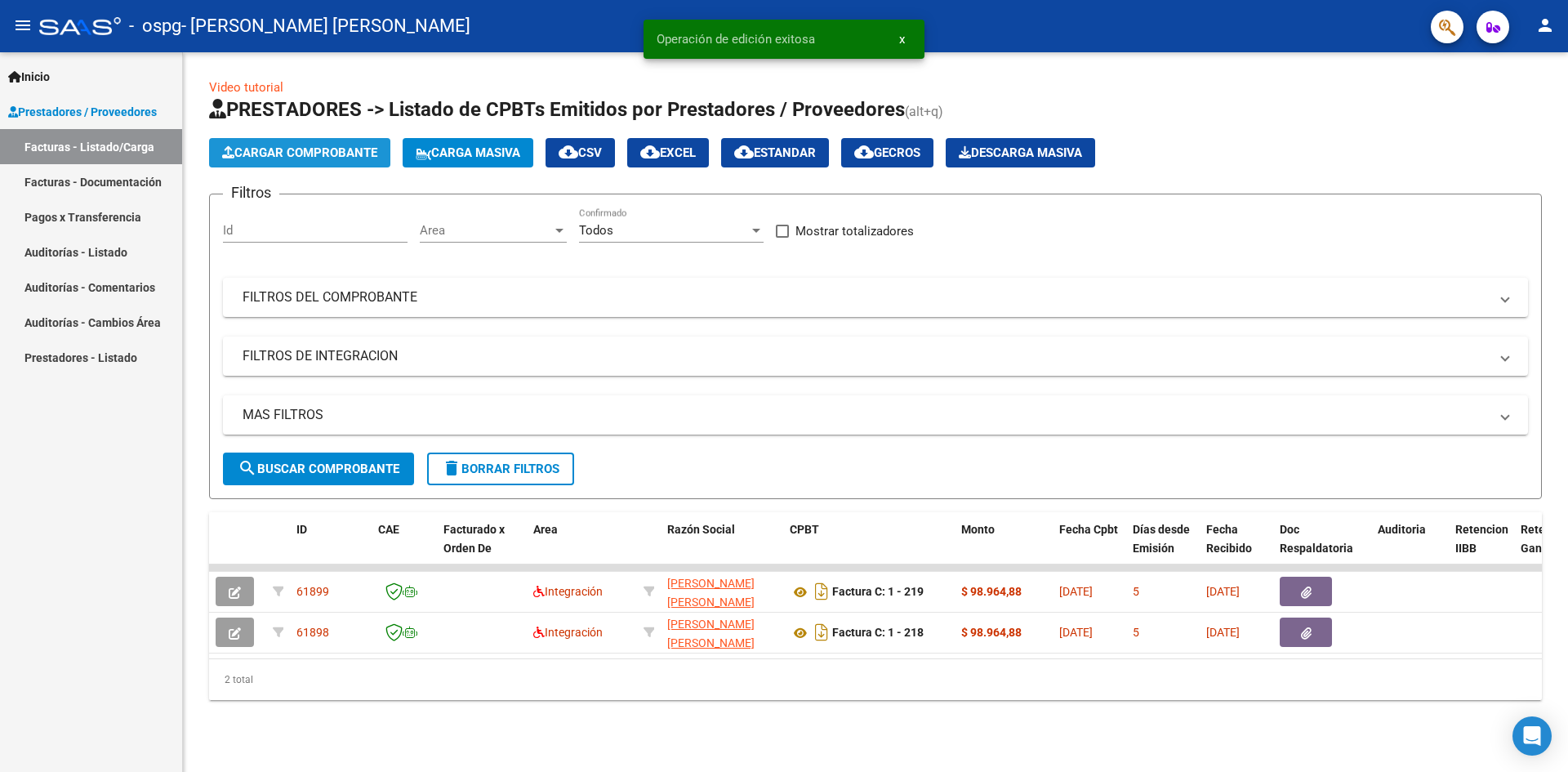
click at [327, 152] on span "Cargar Comprobante" at bounding box center [299, 153] width 155 height 15
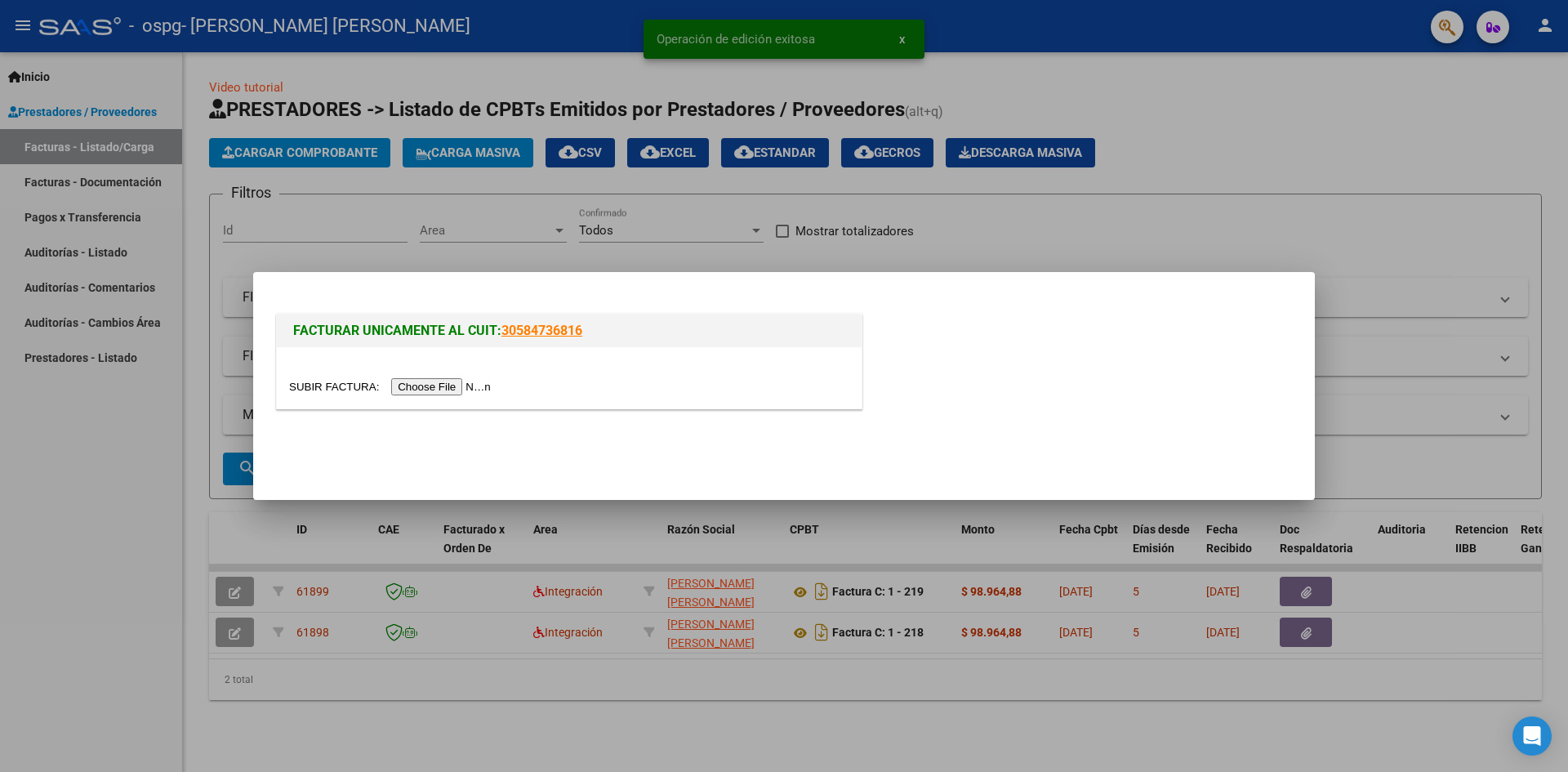
click at [462, 386] on input "file" at bounding box center [392, 387] width 207 height 17
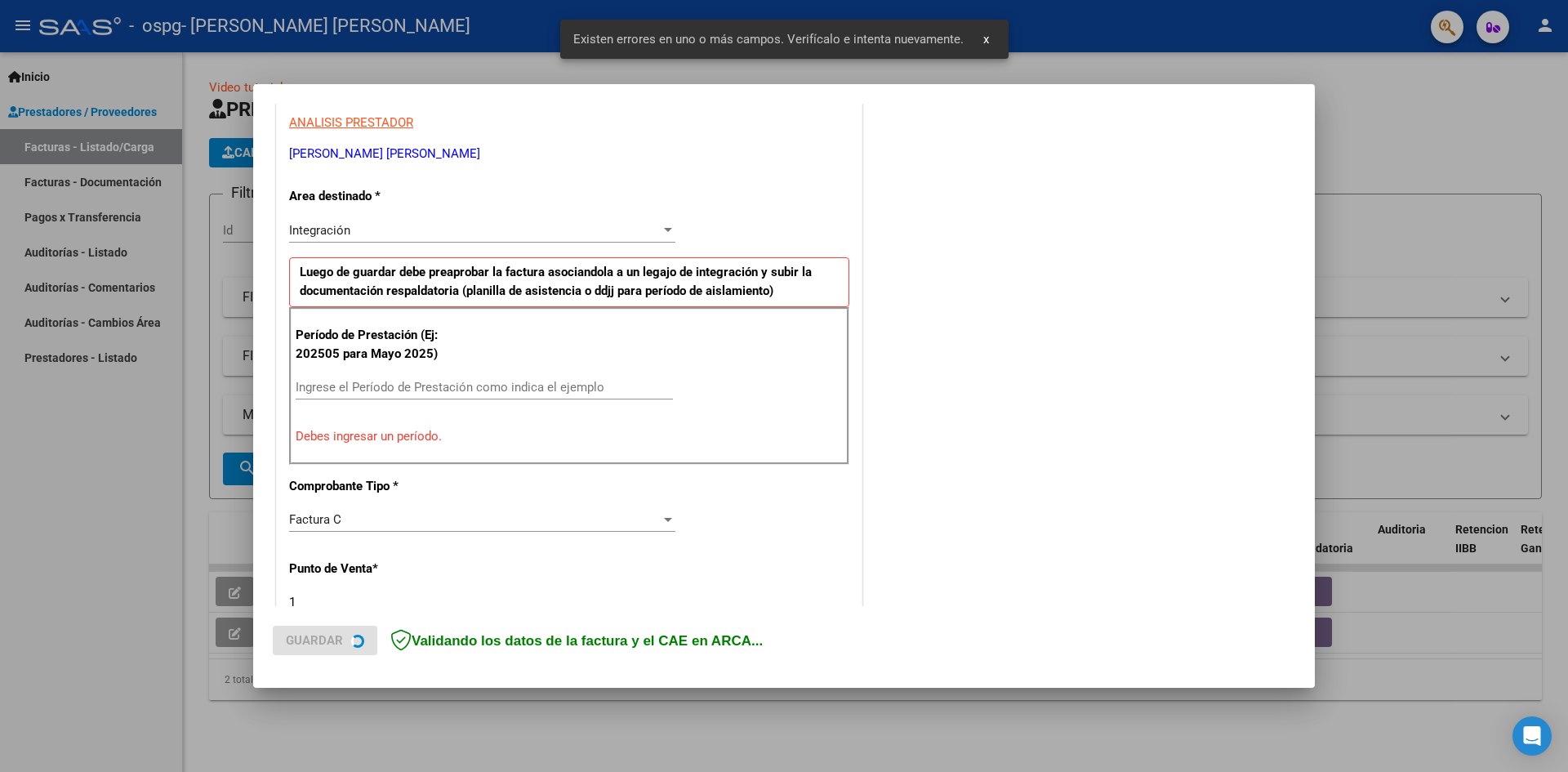
scroll to position [368, 0]
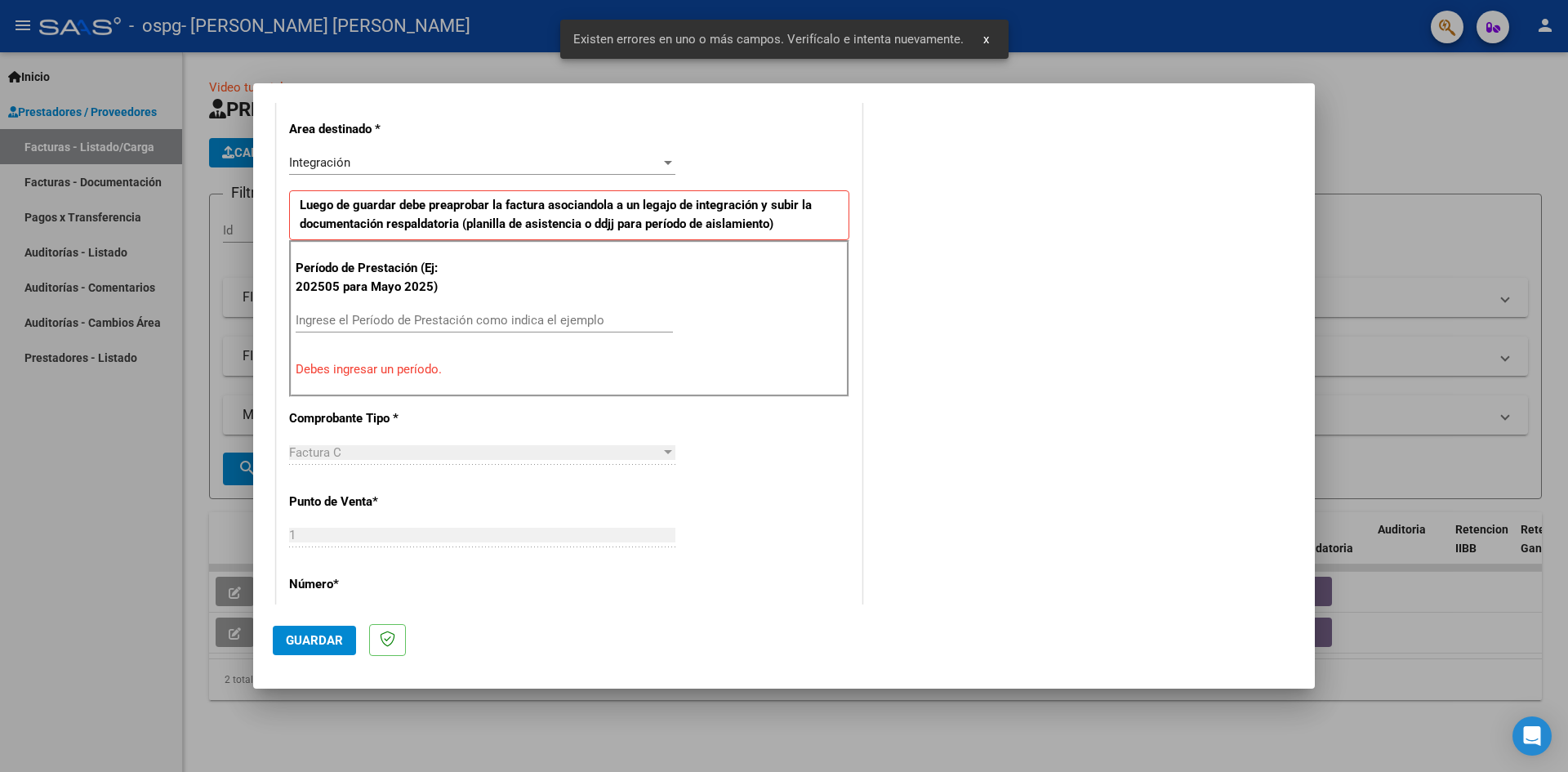
click at [340, 319] on input "Ingrese el Período de Prestación como indica el ejemplo" at bounding box center [484, 321] width 378 height 15
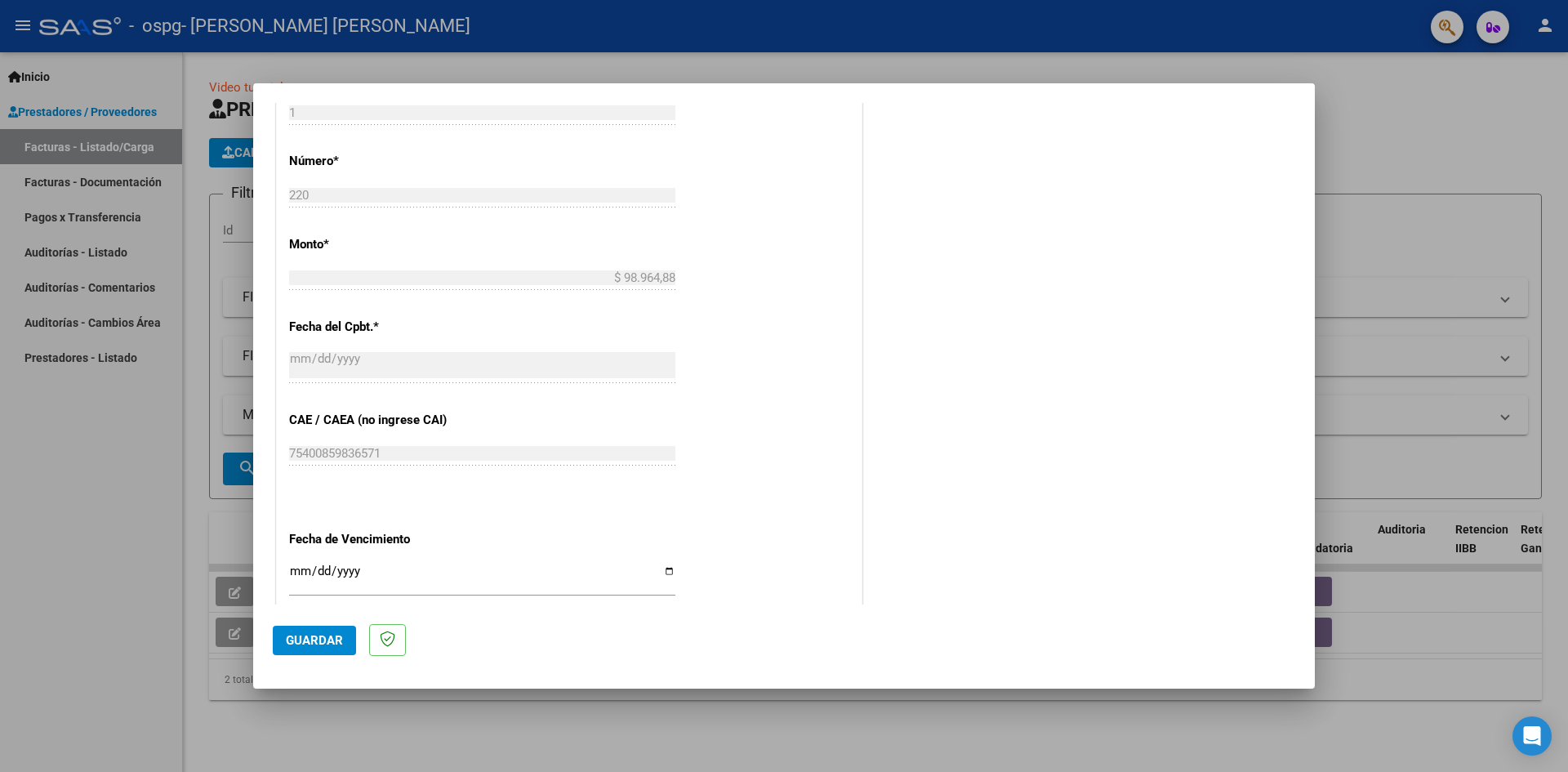
scroll to position [777, 0]
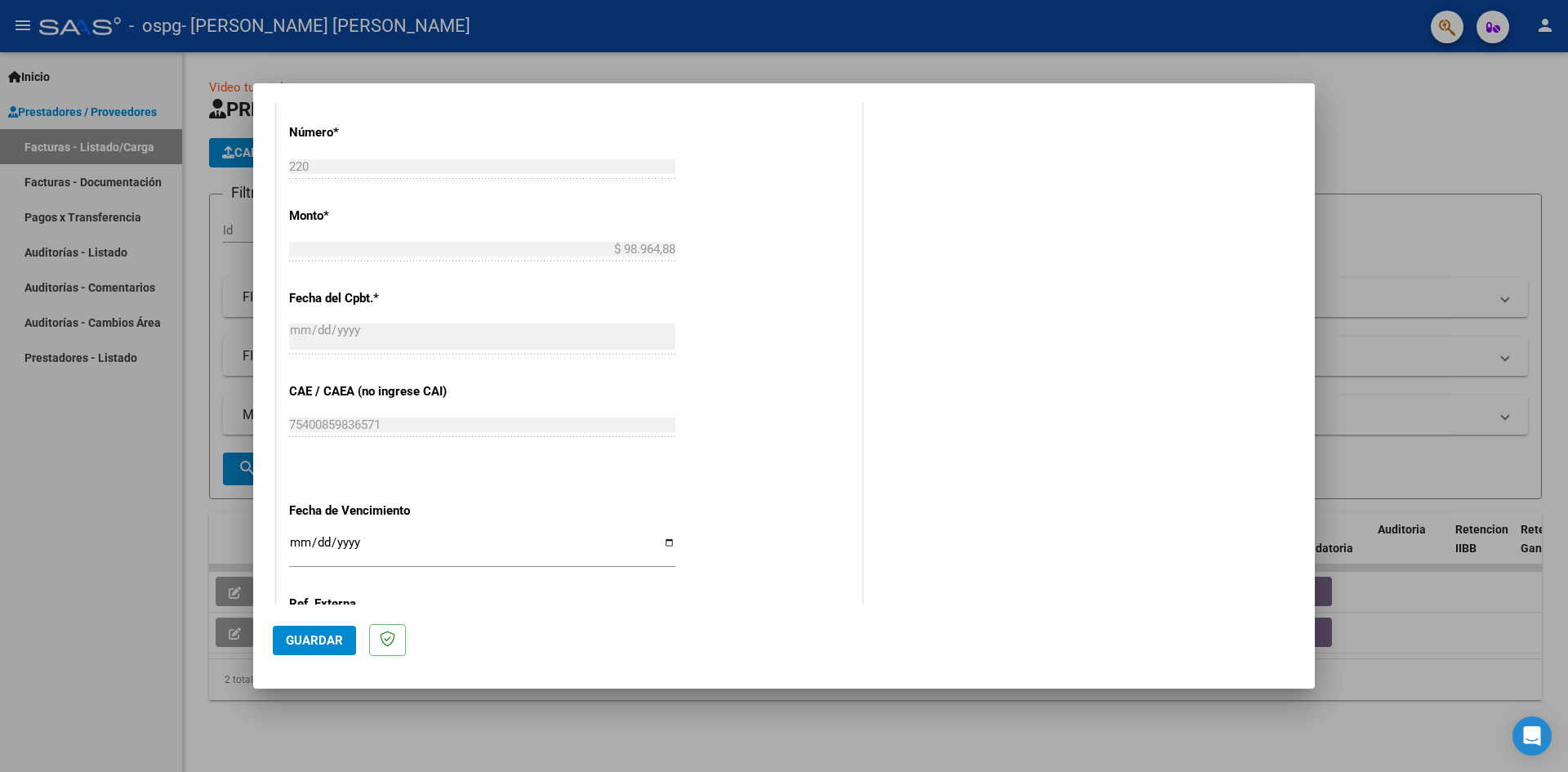
type input "202509"
click at [666, 540] on input "Ingresar la fecha" at bounding box center [481, 548] width 386 height 26
type input "[DATE]"
click at [319, 640] on span "Guardar" at bounding box center [314, 641] width 57 height 15
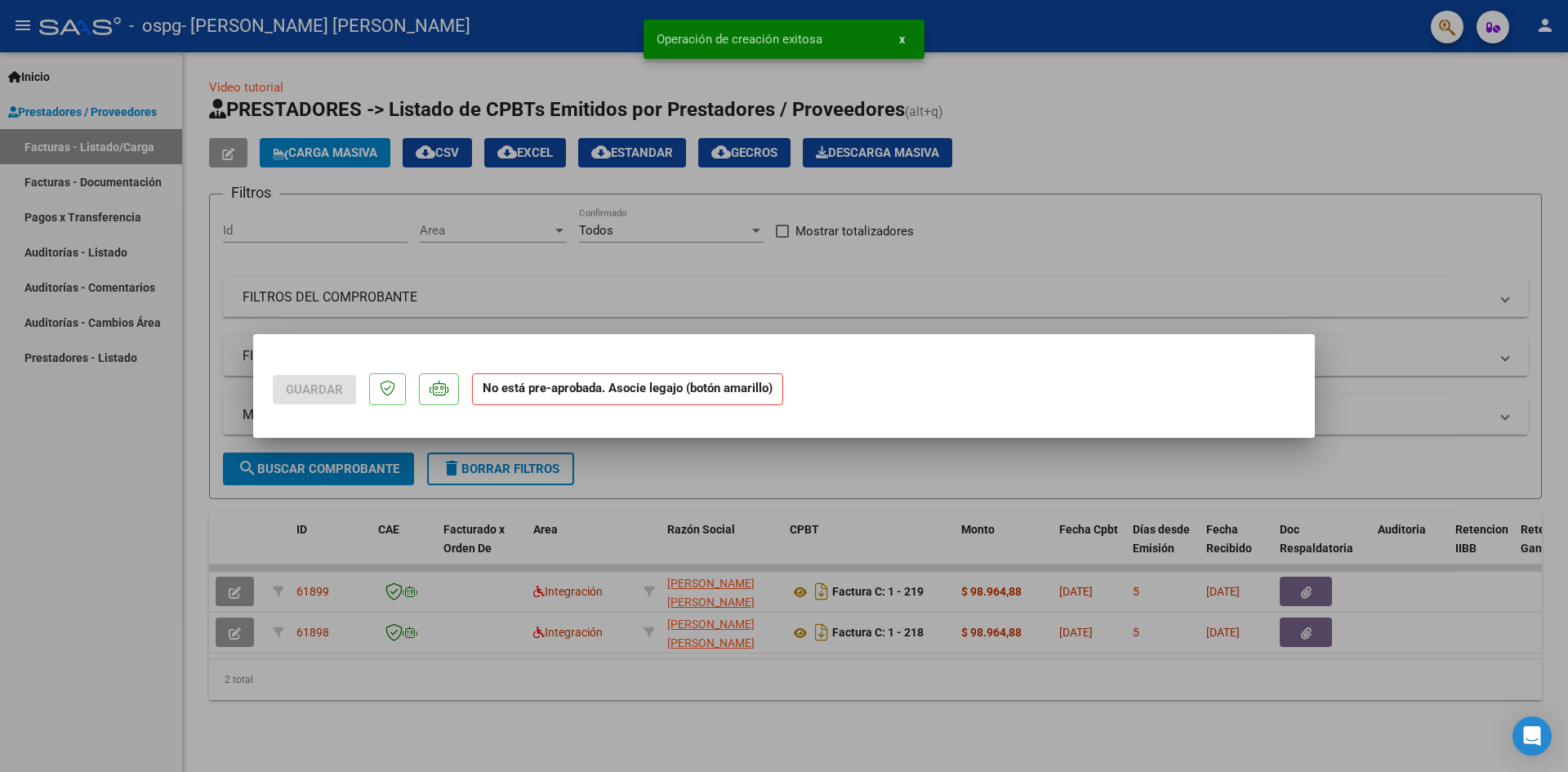
scroll to position [0, 0]
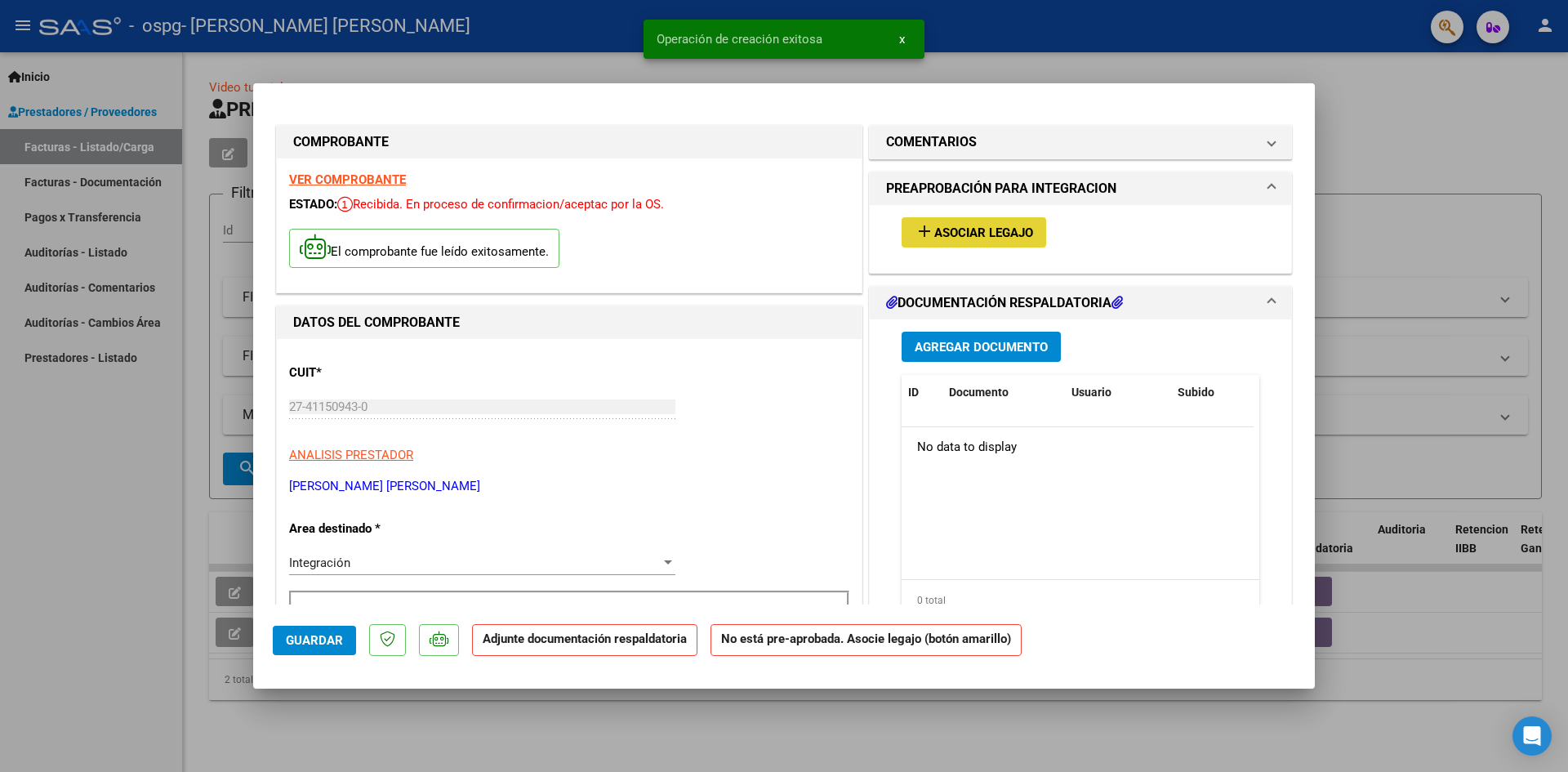
click at [964, 229] on span "Asociar Legajo" at bounding box center [984, 233] width 99 height 15
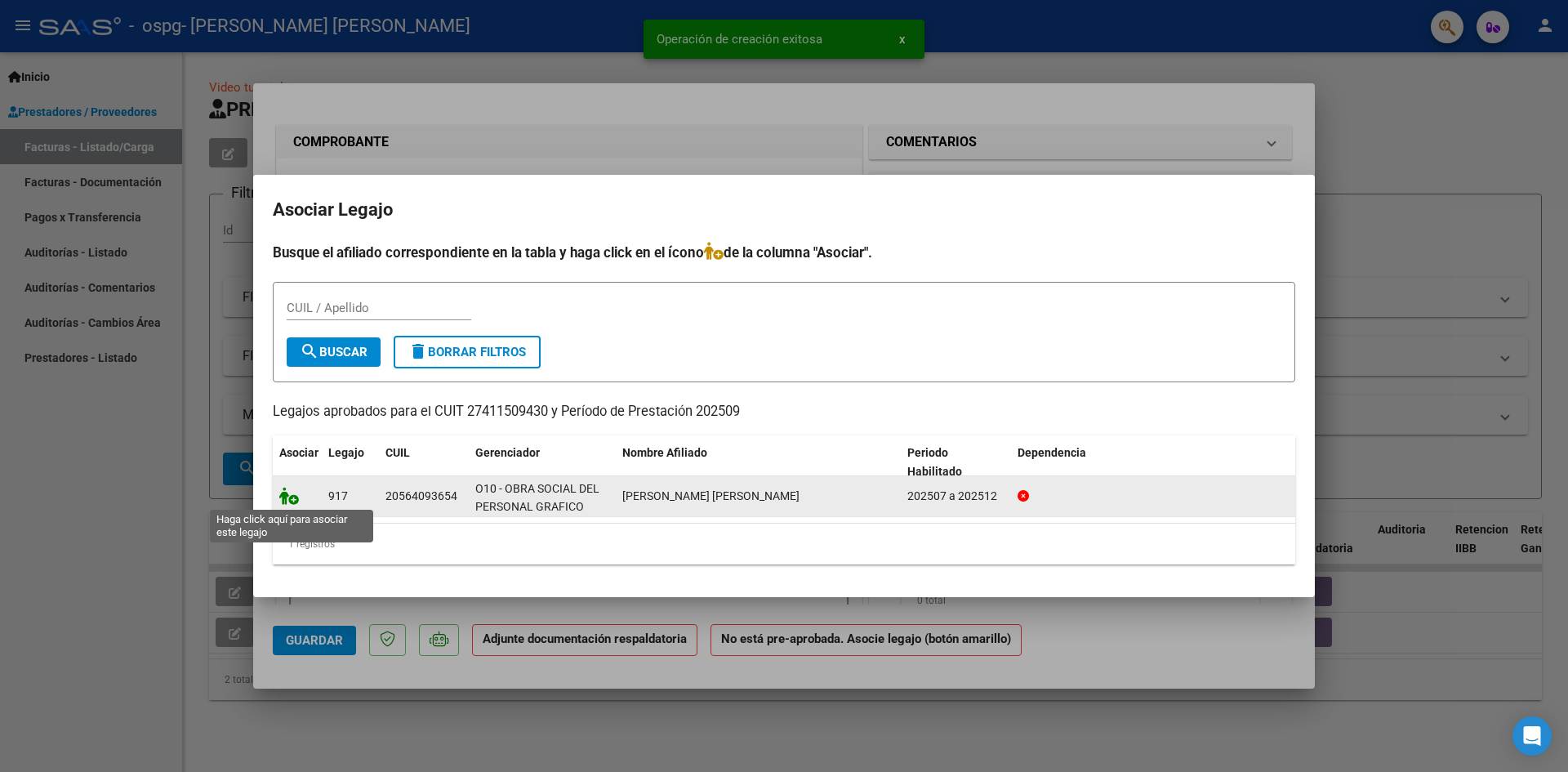
click at [284, 496] on icon at bounding box center [289, 495] width 19 height 18
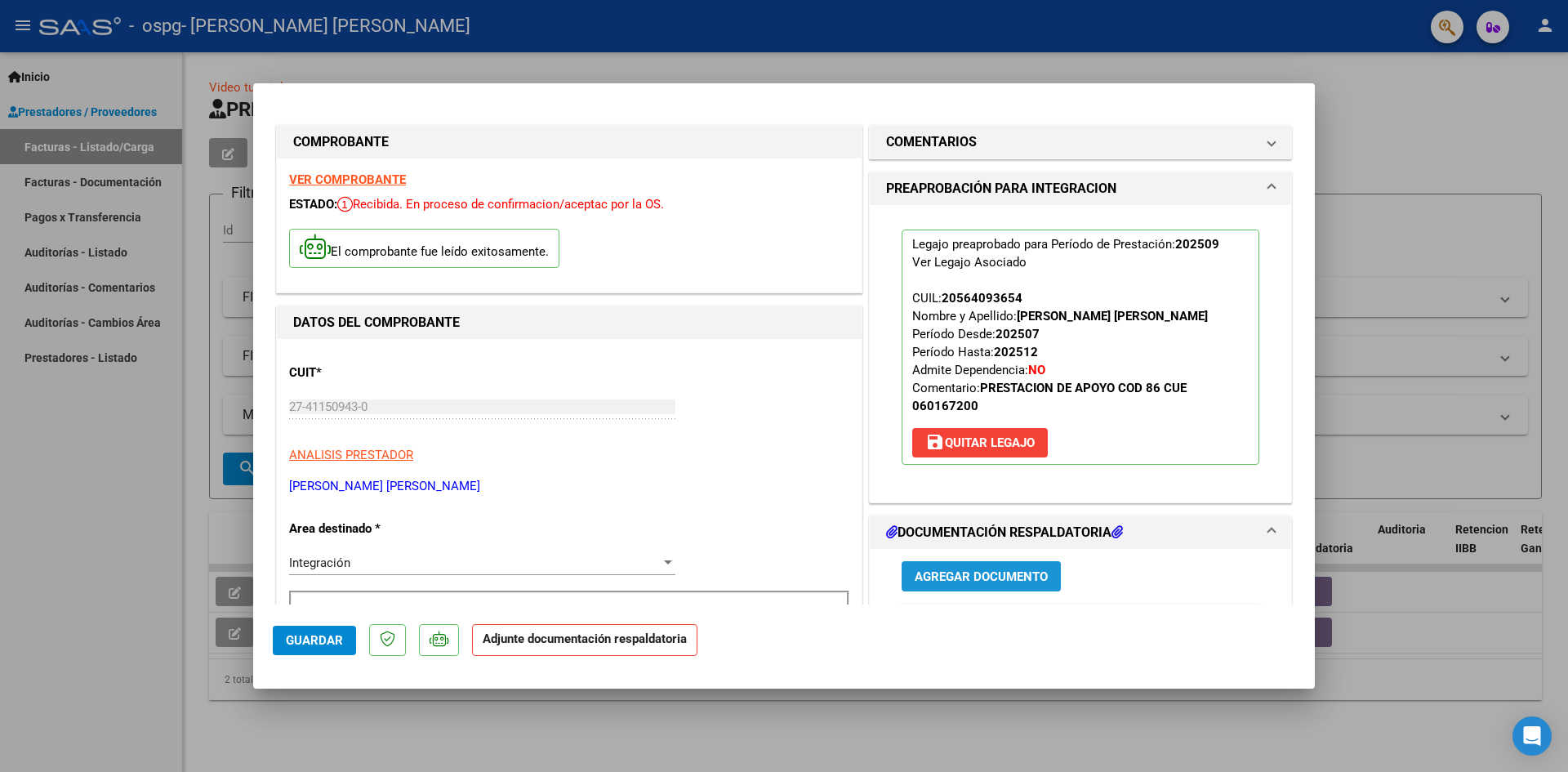
click at [982, 581] on span "Agregar Documento" at bounding box center [981, 577] width 133 height 15
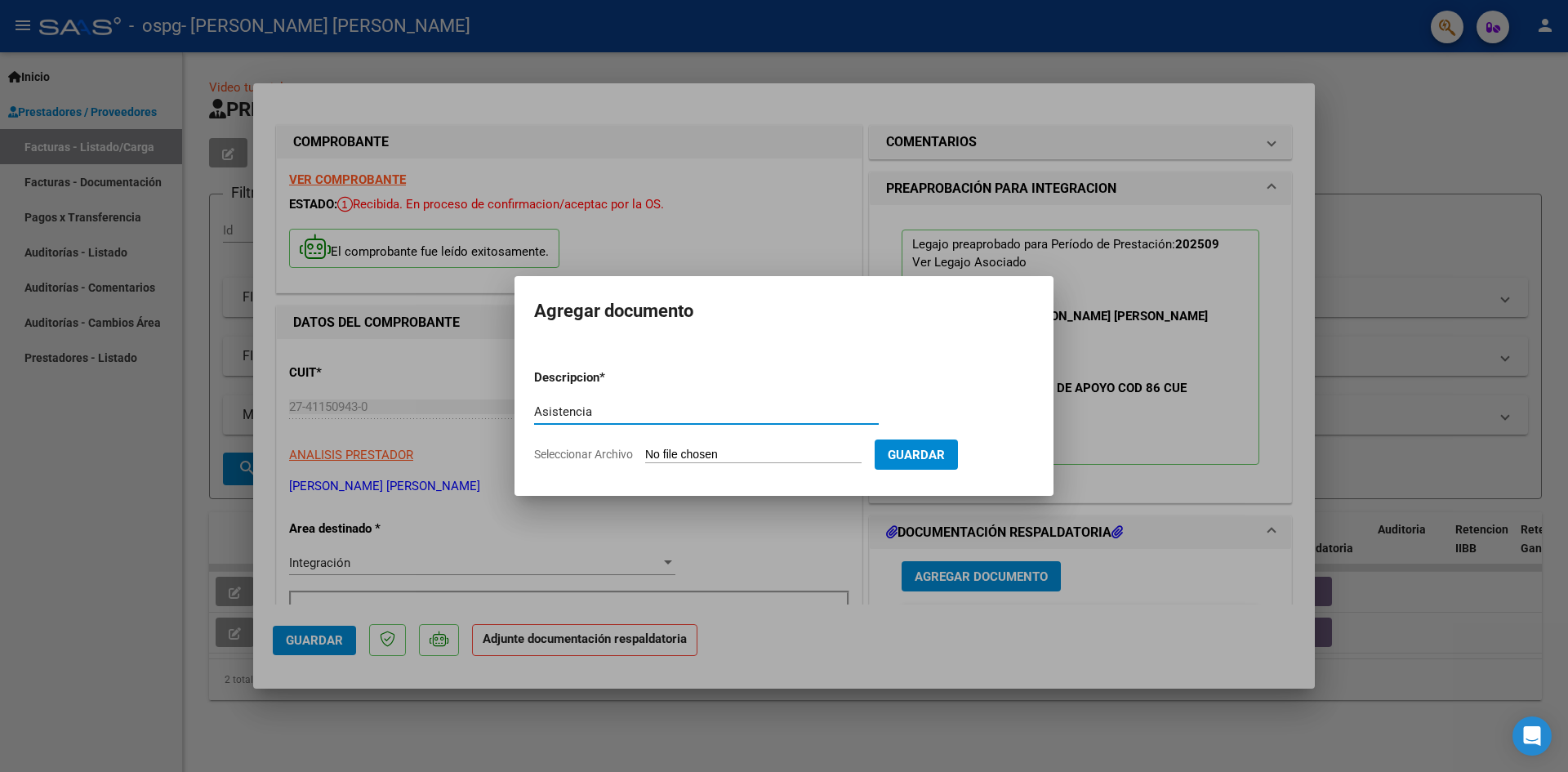
type input "Asistencia"
drag, startPoint x: 638, startPoint y: 450, endPoint x: 684, endPoint y: 461, distance: 47.3
click at [640, 450] on app-file-uploader "Seleccionar Archivo" at bounding box center [704, 455] width 341 height 15
click at [684, 460] on input "Seleccionar Archivo" at bounding box center [753, 455] width 217 height 16
type input "C:\fakepath\[PERSON_NAME] SEPTIEMBRE.pdf"
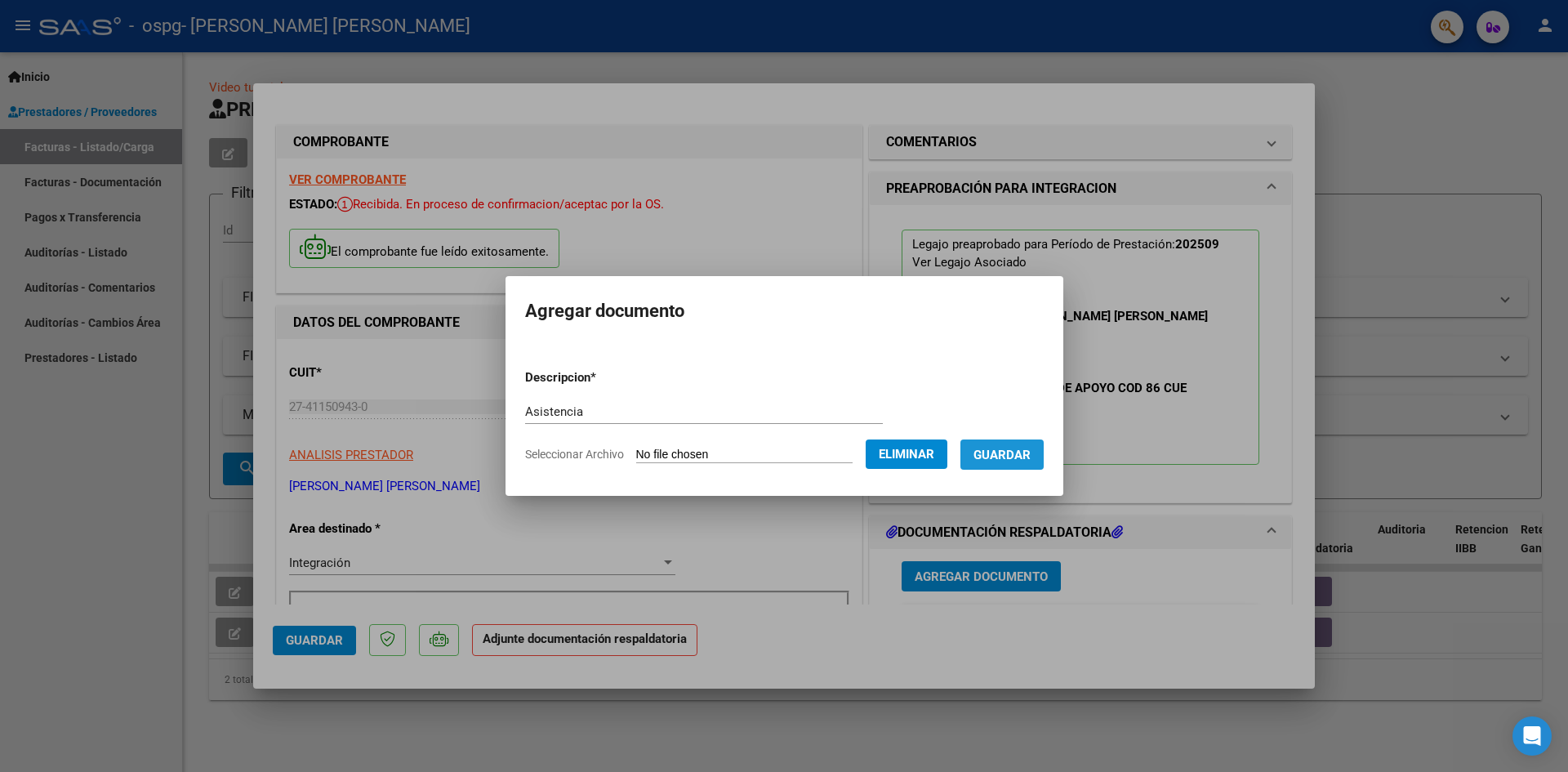
click at [1022, 462] on button "Guardar" at bounding box center [1001, 455] width 83 height 30
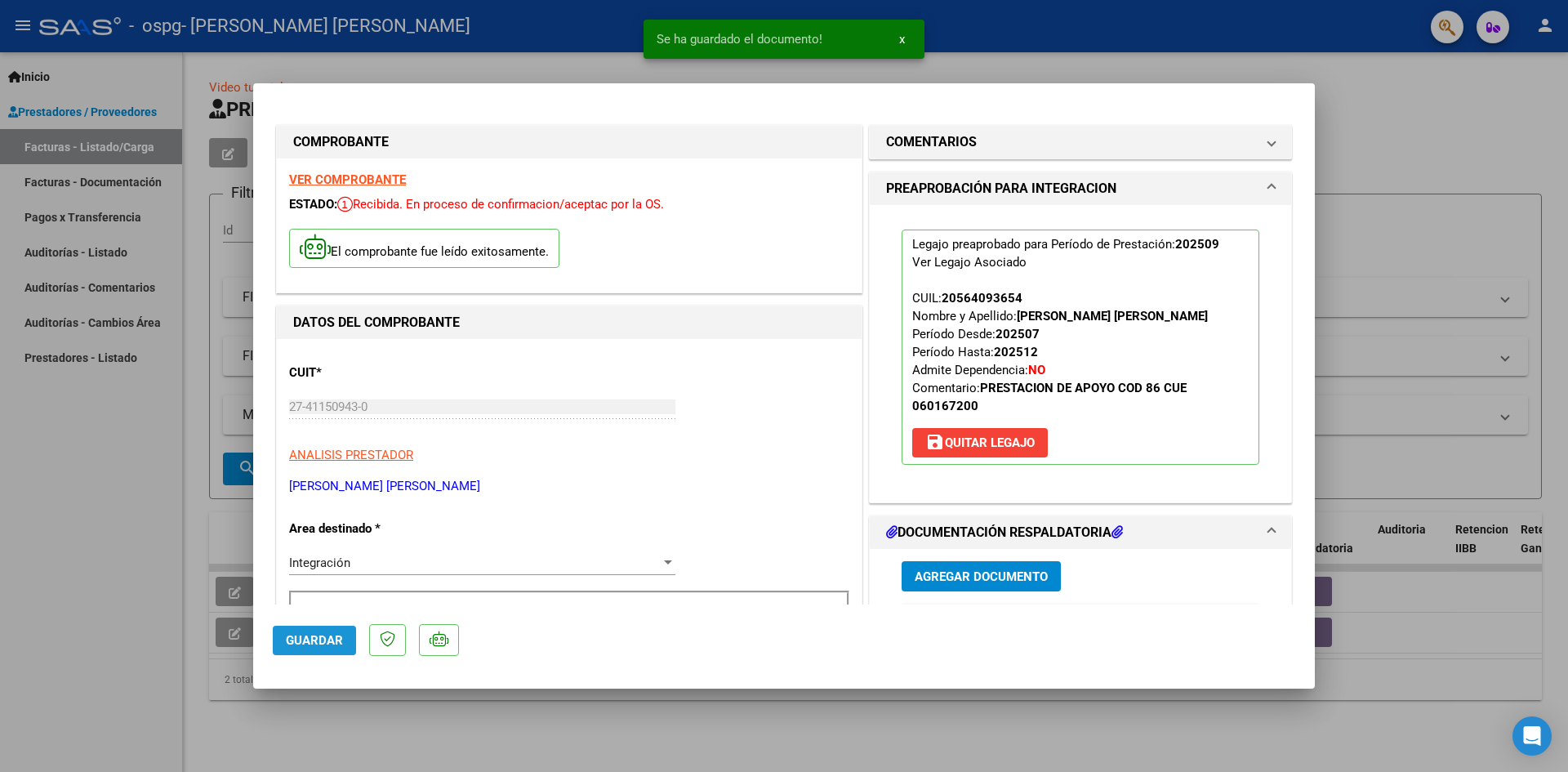
drag, startPoint x: 327, startPoint y: 646, endPoint x: 285, endPoint y: 643, distance: 42.1
click at [327, 643] on span "Guardar" at bounding box center [314, 641] width 57 height 15
click at [83, 485] on div at bounding box center [784, 386] width 1568 height 772
type input "$ 0,00"
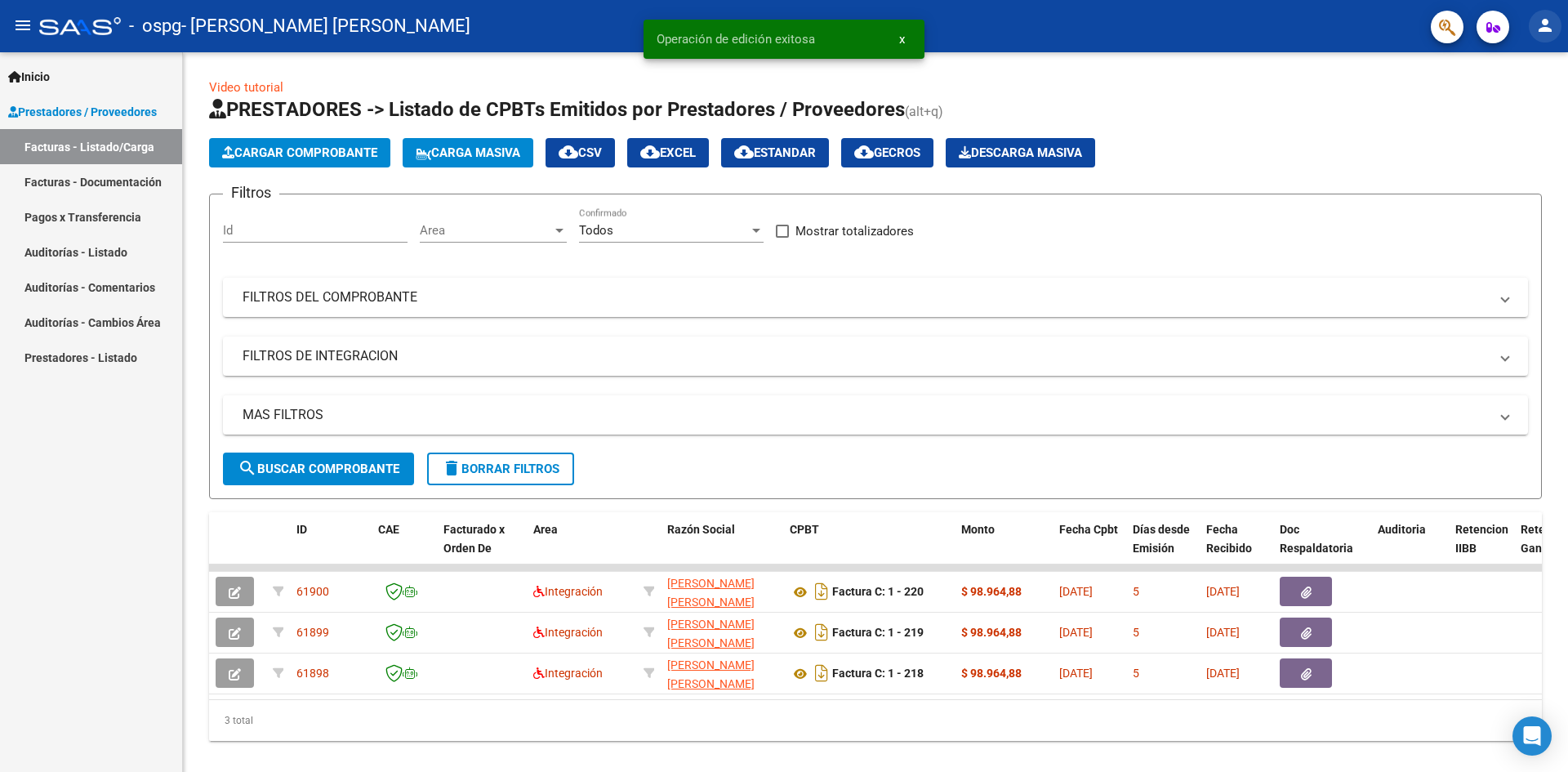
click at [1544, 29] on mat-icon "person" at bounding box center [1545, 25] width 19 height 19
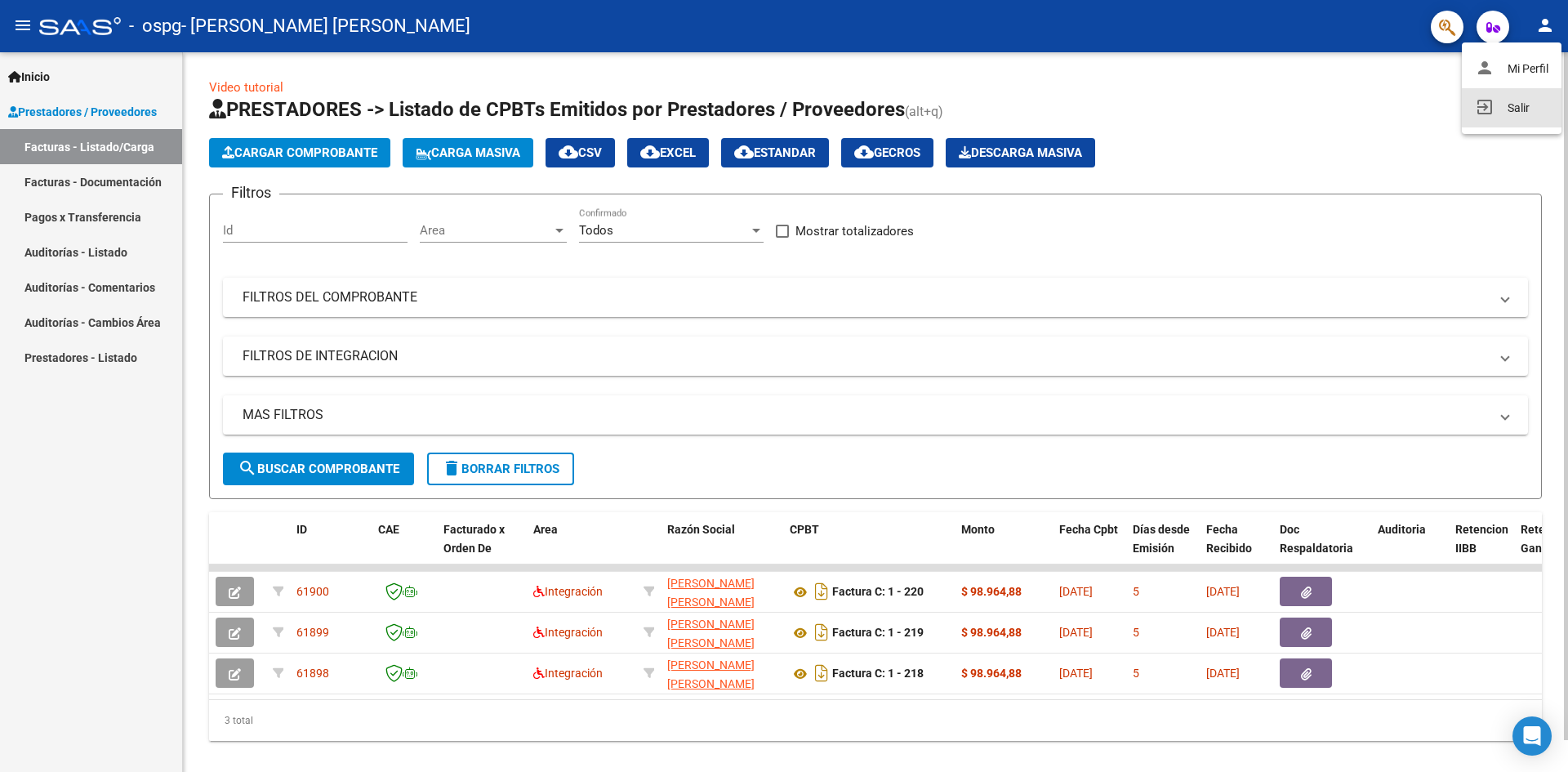
drag, startPoint x: 1494, startPoint y: 105, endPoint x: 1406, endPoint y: 228, distance: 151.2
click at [1494, 106] on button "exit_to_app Salir" at bounding box center [1511, 107] width 100 height 39
